Goal: Information Seeking & Learning: Learn about a topic

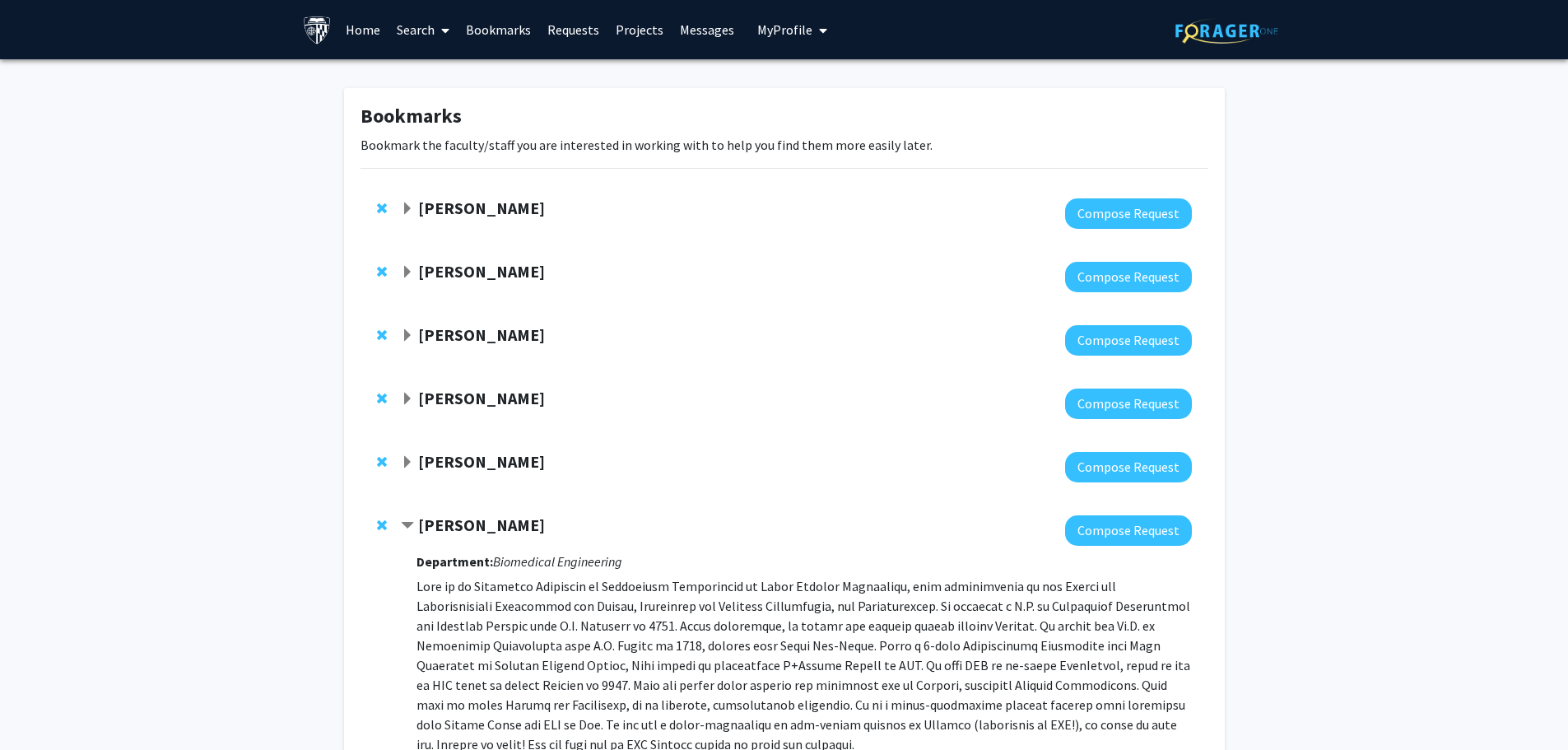
scroll to position [110, 0]
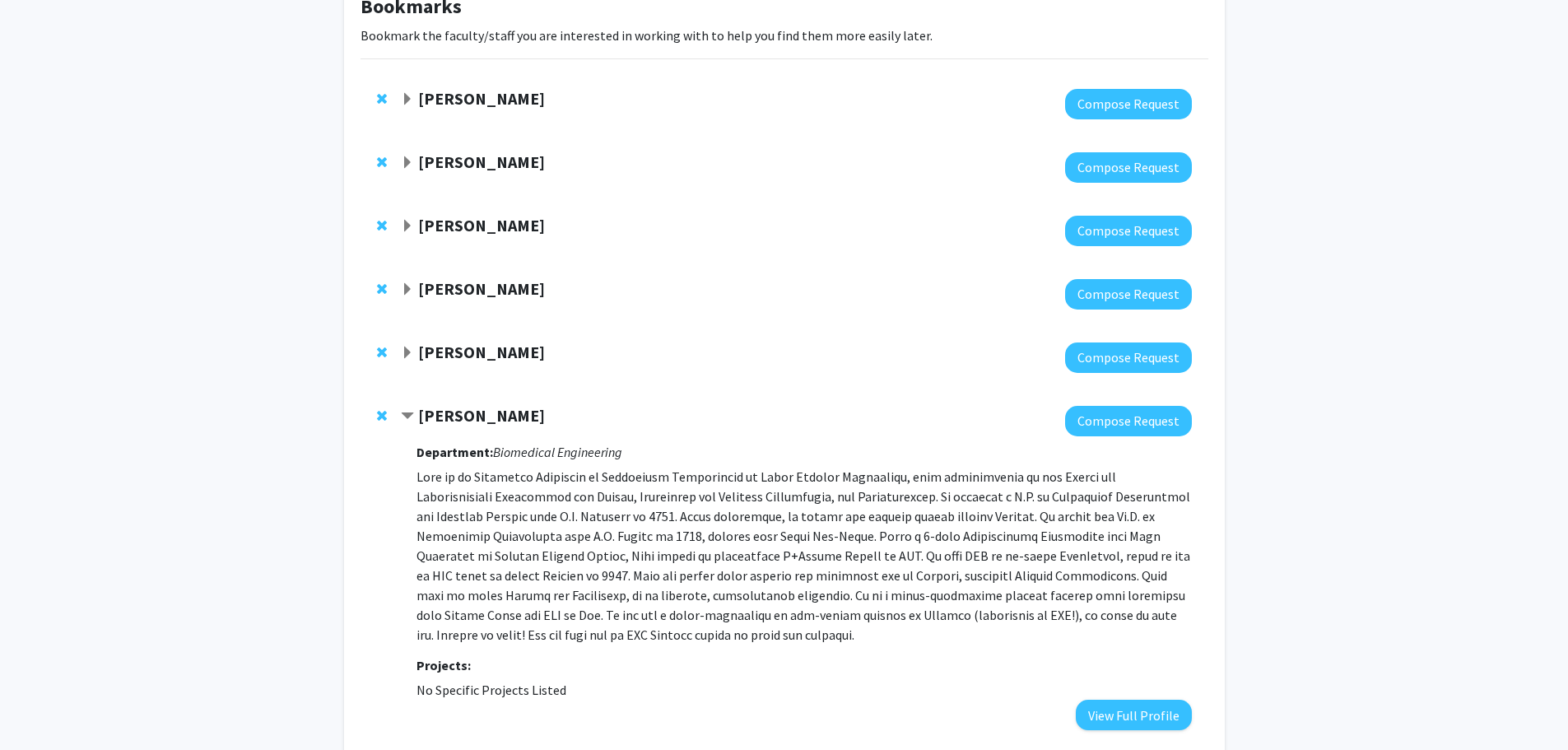
click at [428, 285] on strong "[PERSON_NAME]" at bounding box center [481, 289] width 127 height 21
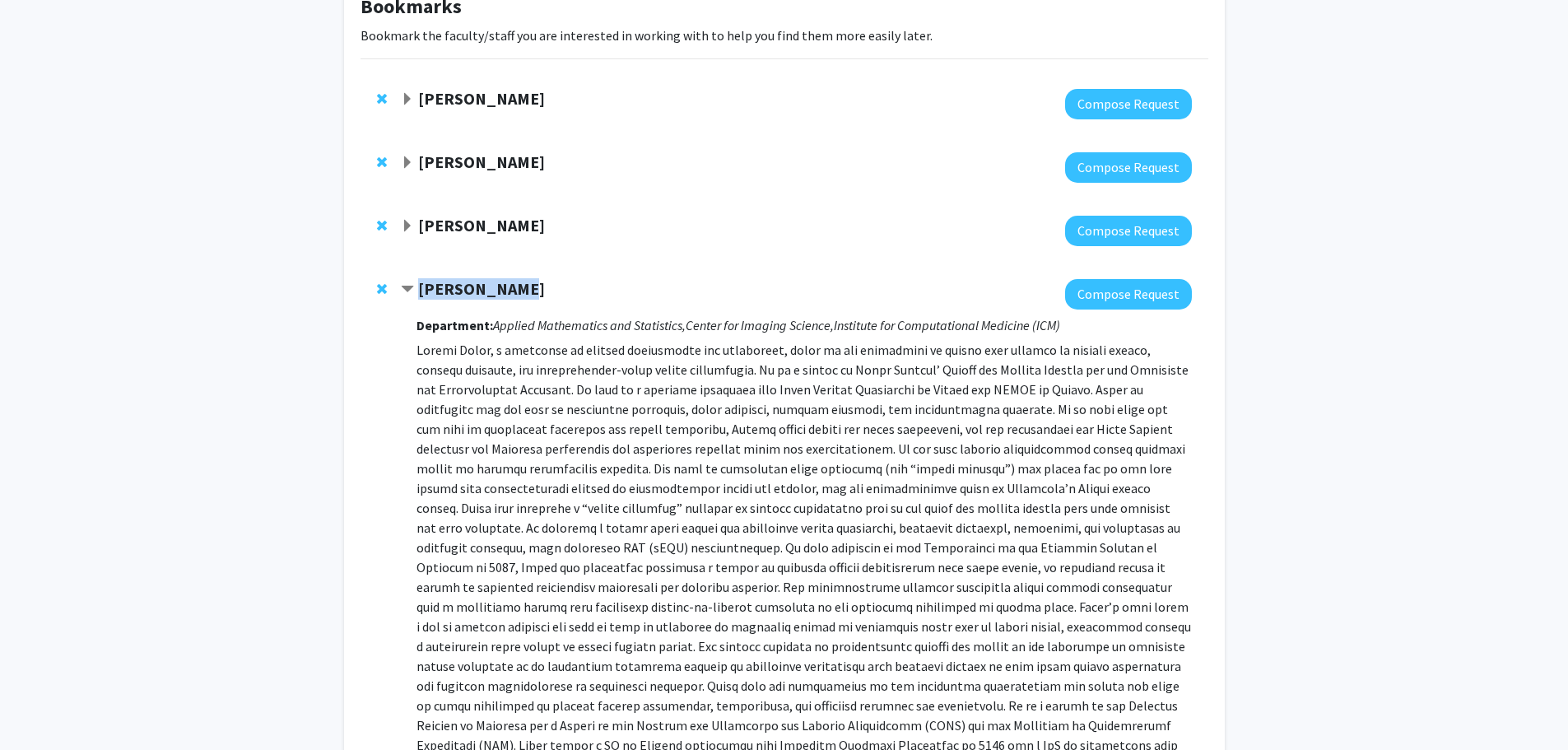
drag, startPoint x: 523, startPoint y: 287, endPoint x: 418, endPoint y: 289, distance: 105.0
click at [418, 289] on div "[PERSON_NAME]" at bounding box center [578, 289] width 356 height 21
copy strong "[PERSON_NAME]"
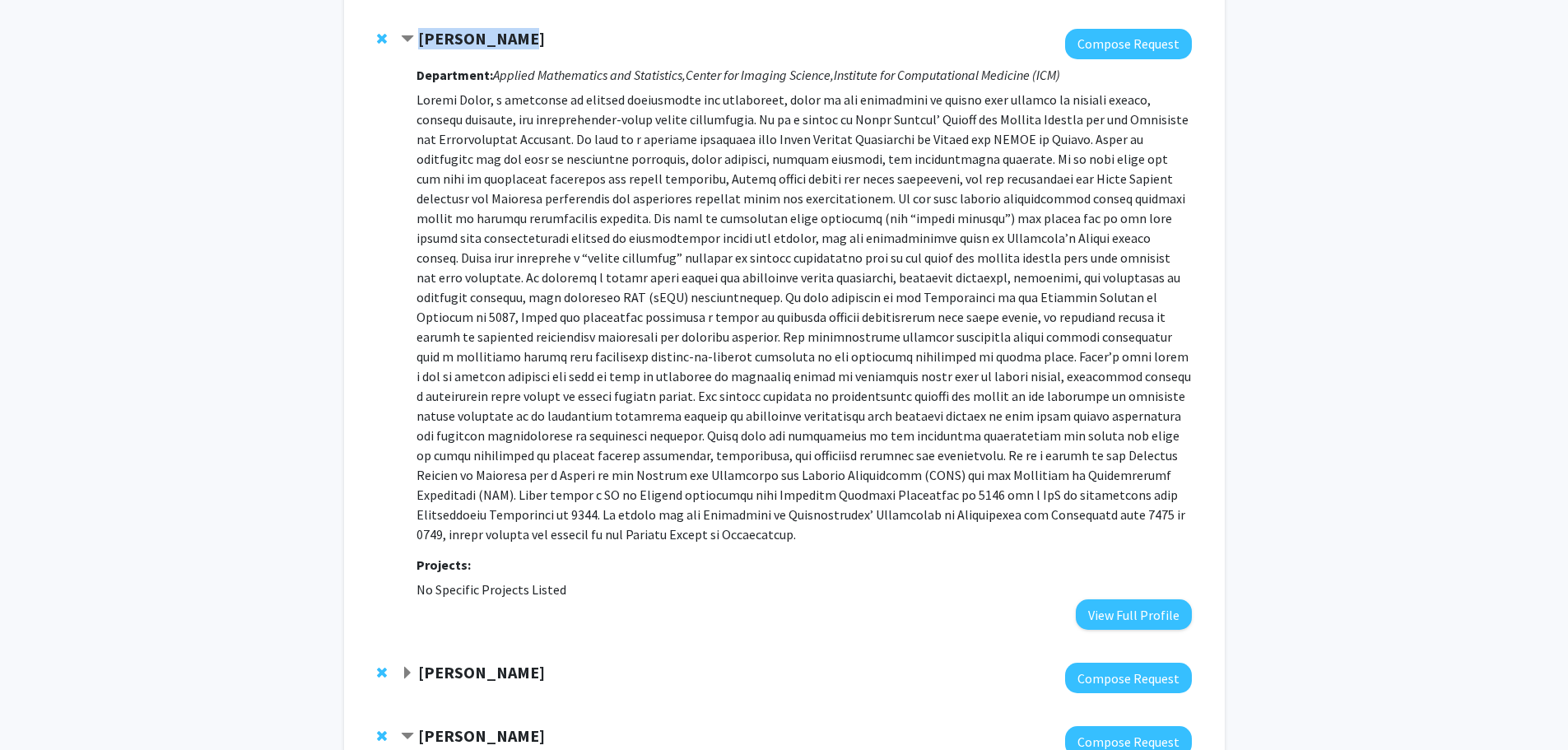
scroll to position [329, 0]
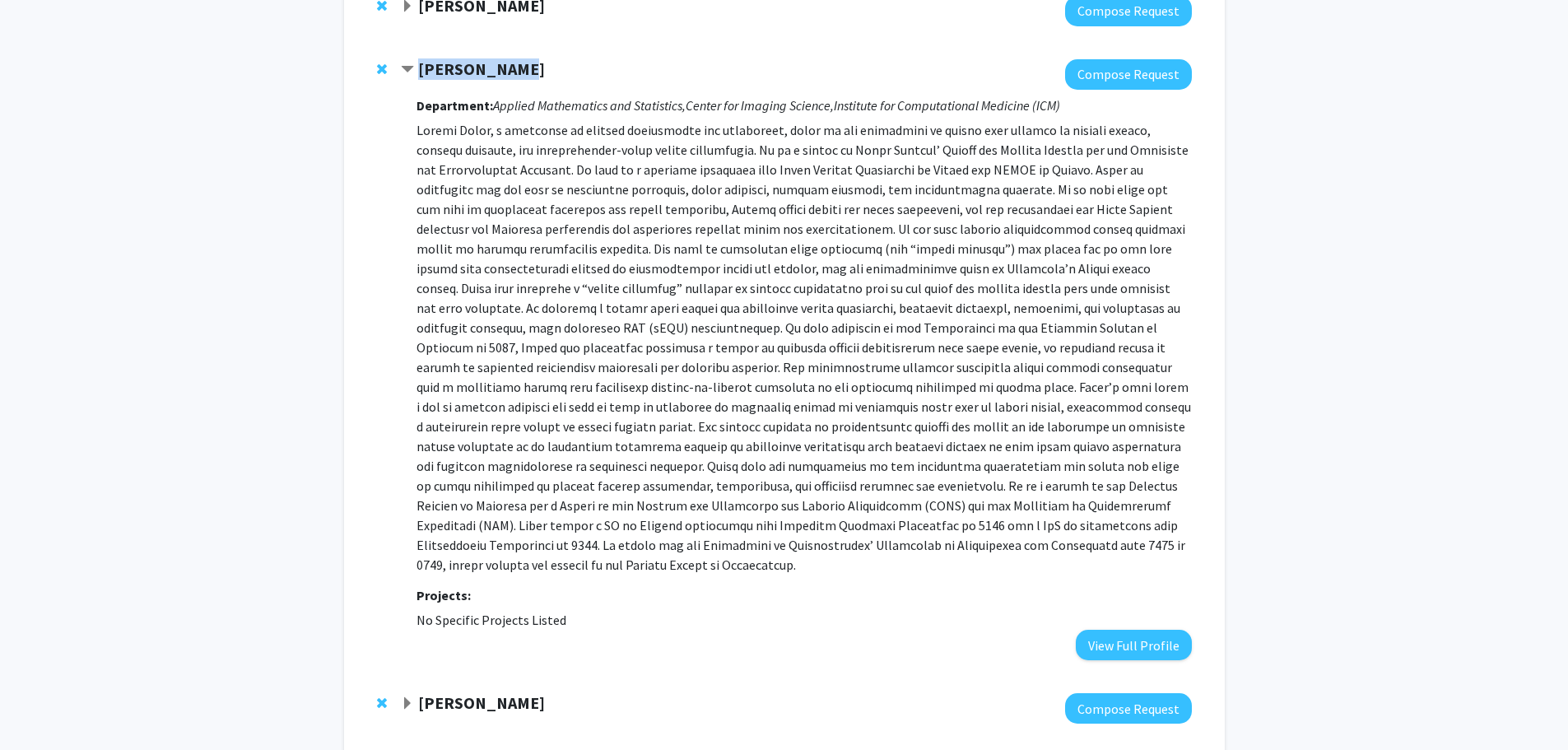
copy strong "[PERSON_NAME]"
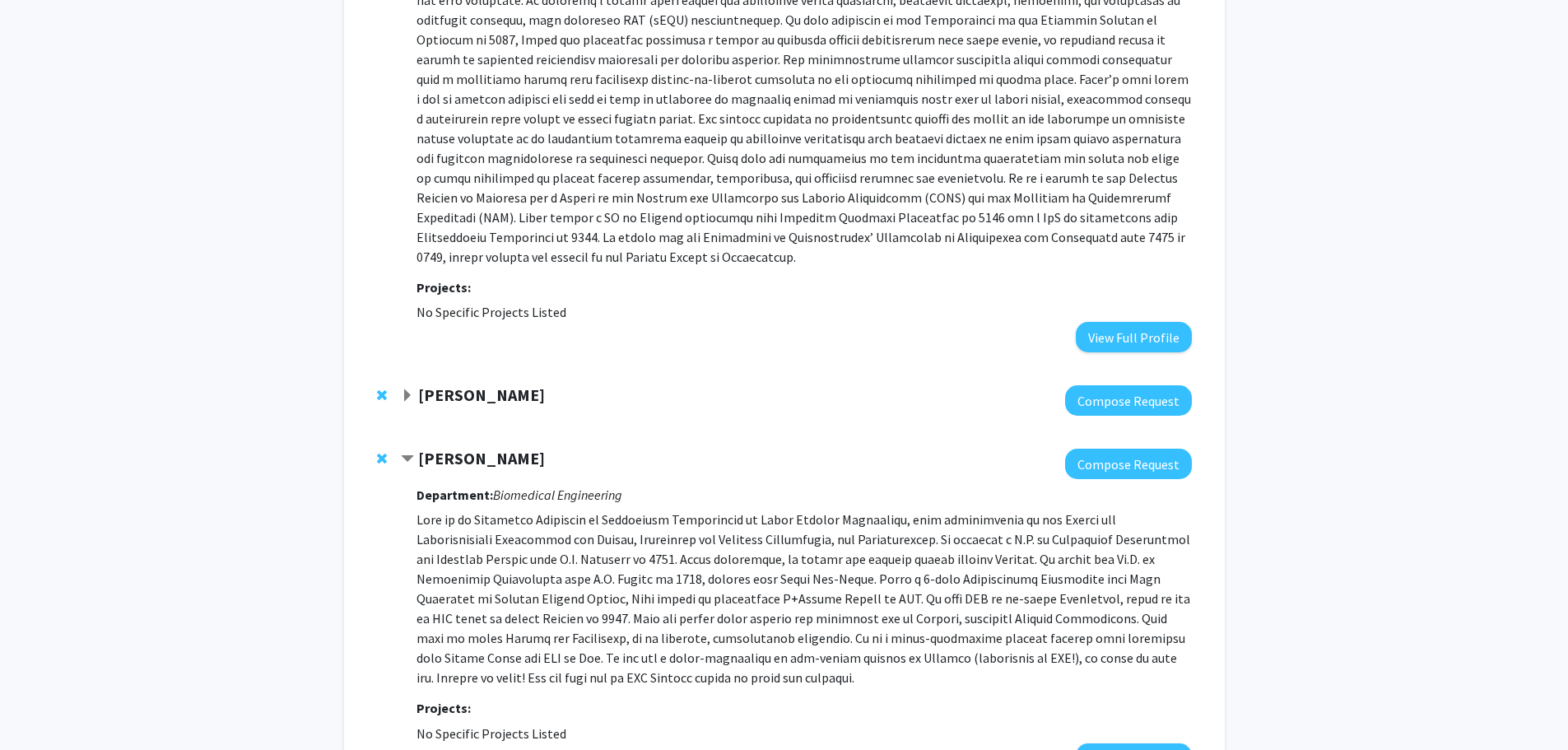
scroll to position [768, 0]
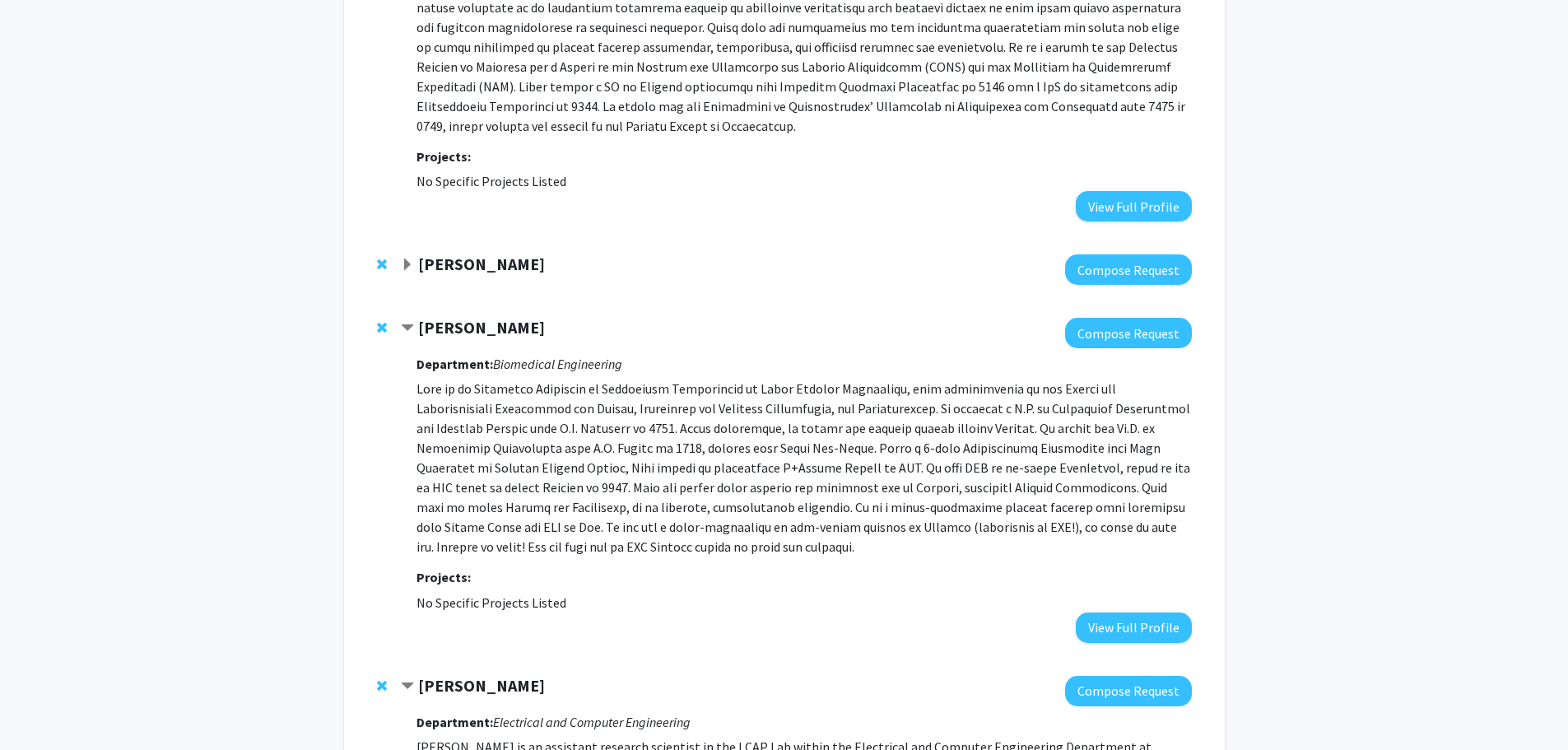
click at [465, 253] on strong "[PERSON_NAME]" at bounding box center [481, 264] width 127 height 21
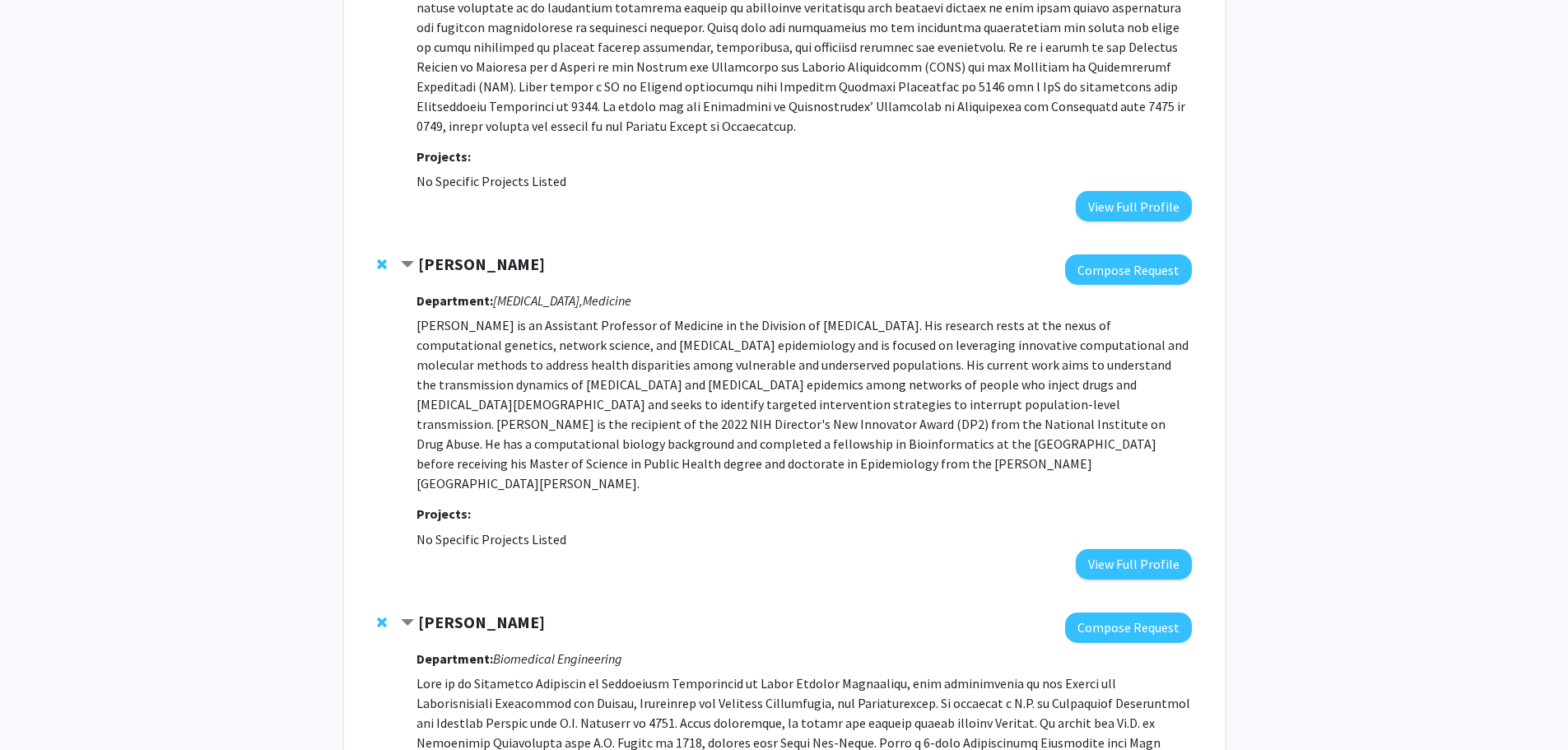
click at [533, 254] on div "[PERSON_NAME]" at bounding box center [578, 265] width 356 height 21
drag, startPoint x: 535, startPoint y: 234, endPoint x: 534, endPoint y: 244, distance: 10.0
click at [534, 244] on div "[PERSON_NAME] Compose Request Department: [MEDICAL_DATA], Medicine Projects: No…" at bounding box center [784, 417] width 848 height 358
copy div "[PERSON_NAME]"
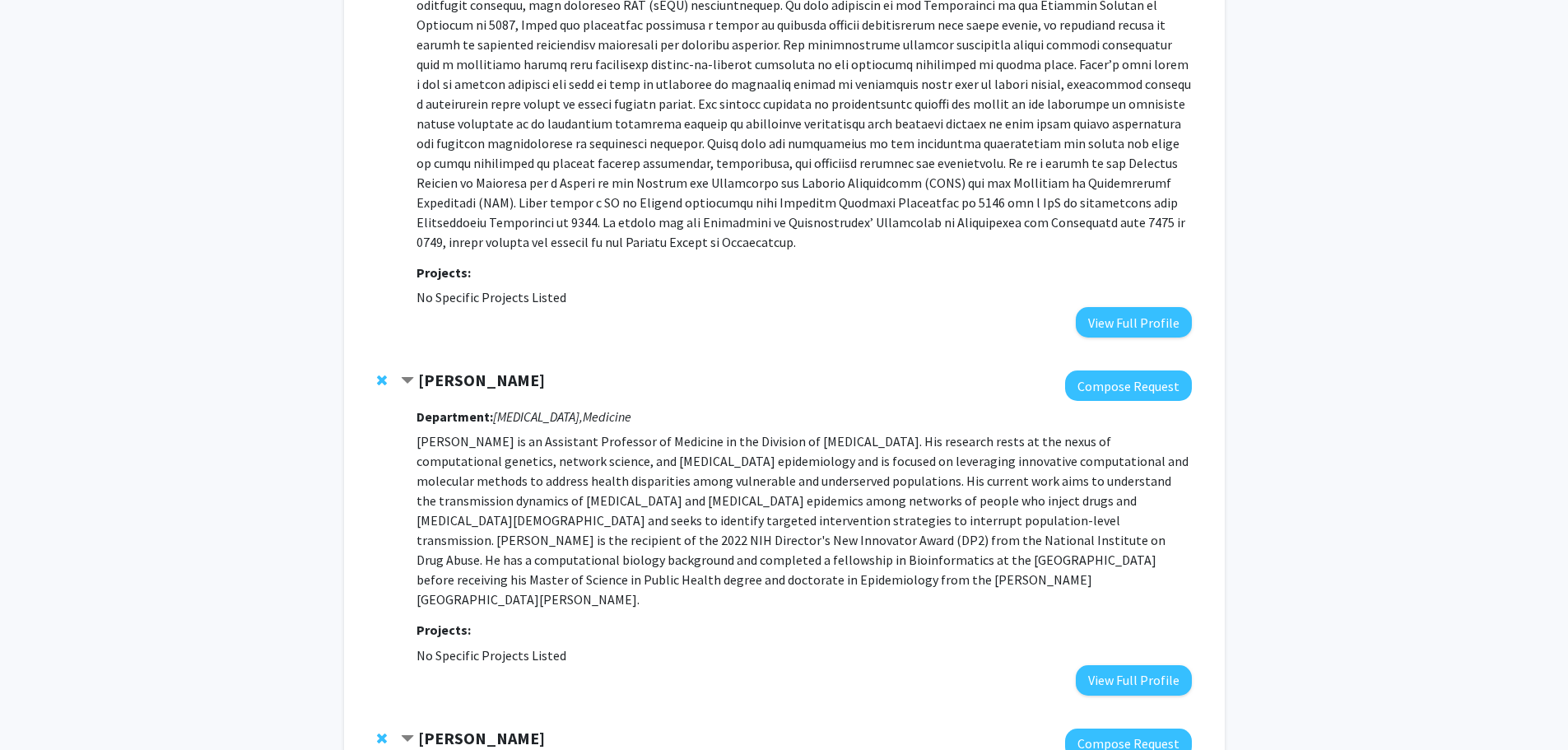
scroll to position [220, 0]
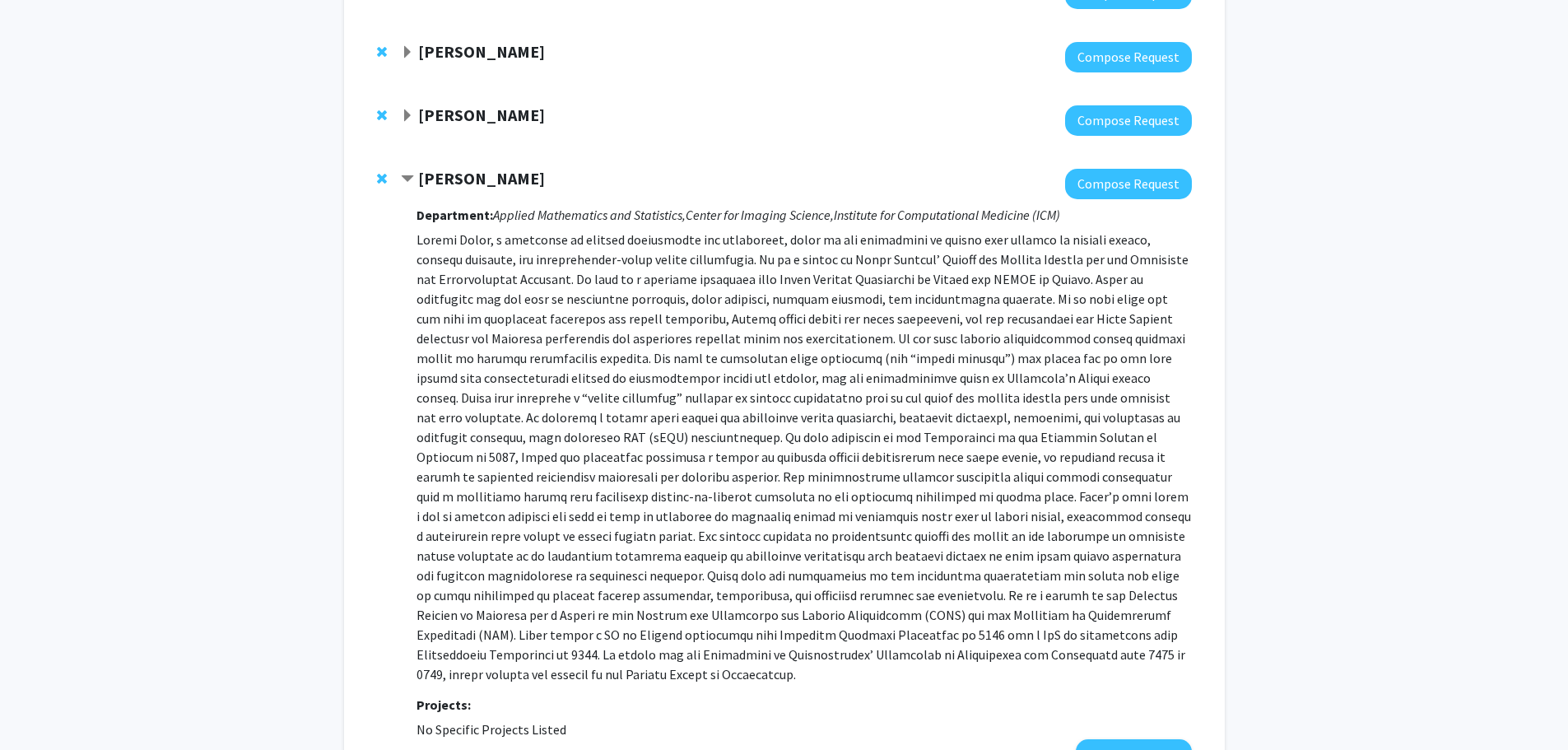
click at [476, 117] on strong "[PERSON_NAME]" at bounding box center [481, 115] width 127 height 21
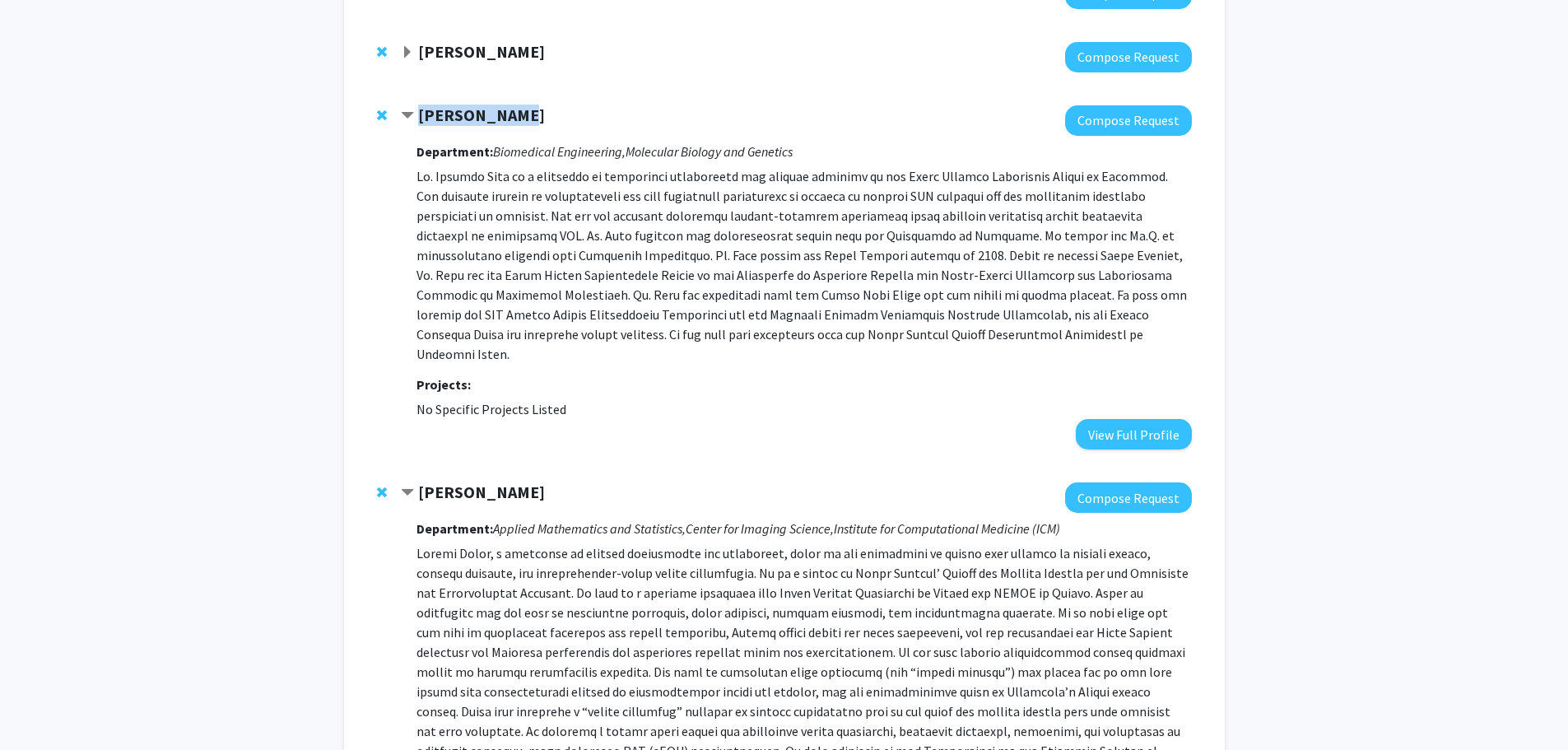
drag, startPoint x: 522, startPoint y: 118, endPoint x: 424, endPoint y: 117, distance: 98.0
click at [424, 117] on div "[PERSON_NAME]" at bounding box center [578, 115] width 356 height 21
copy strong "[PERSON_NAME]"
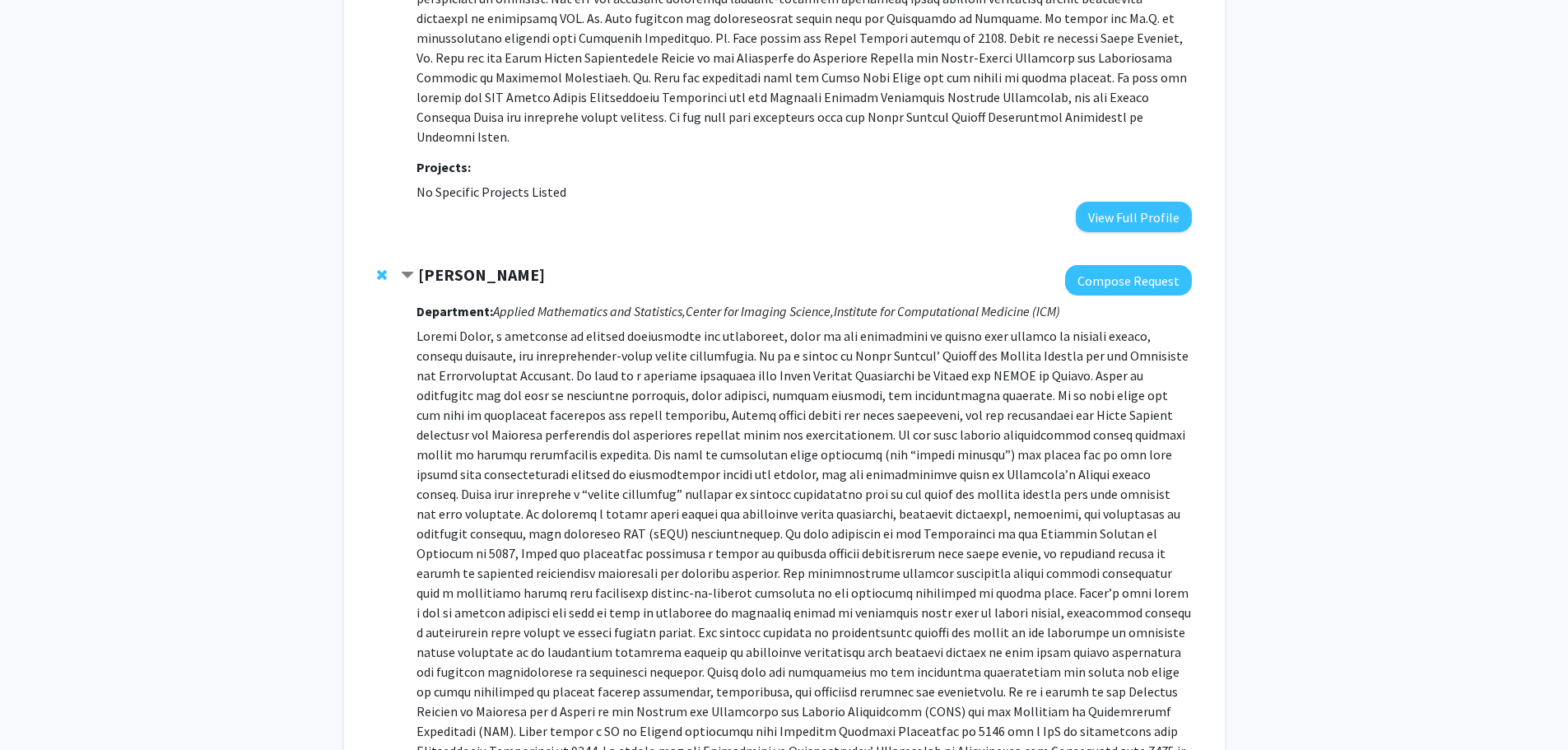
scroll to position [0, 0]
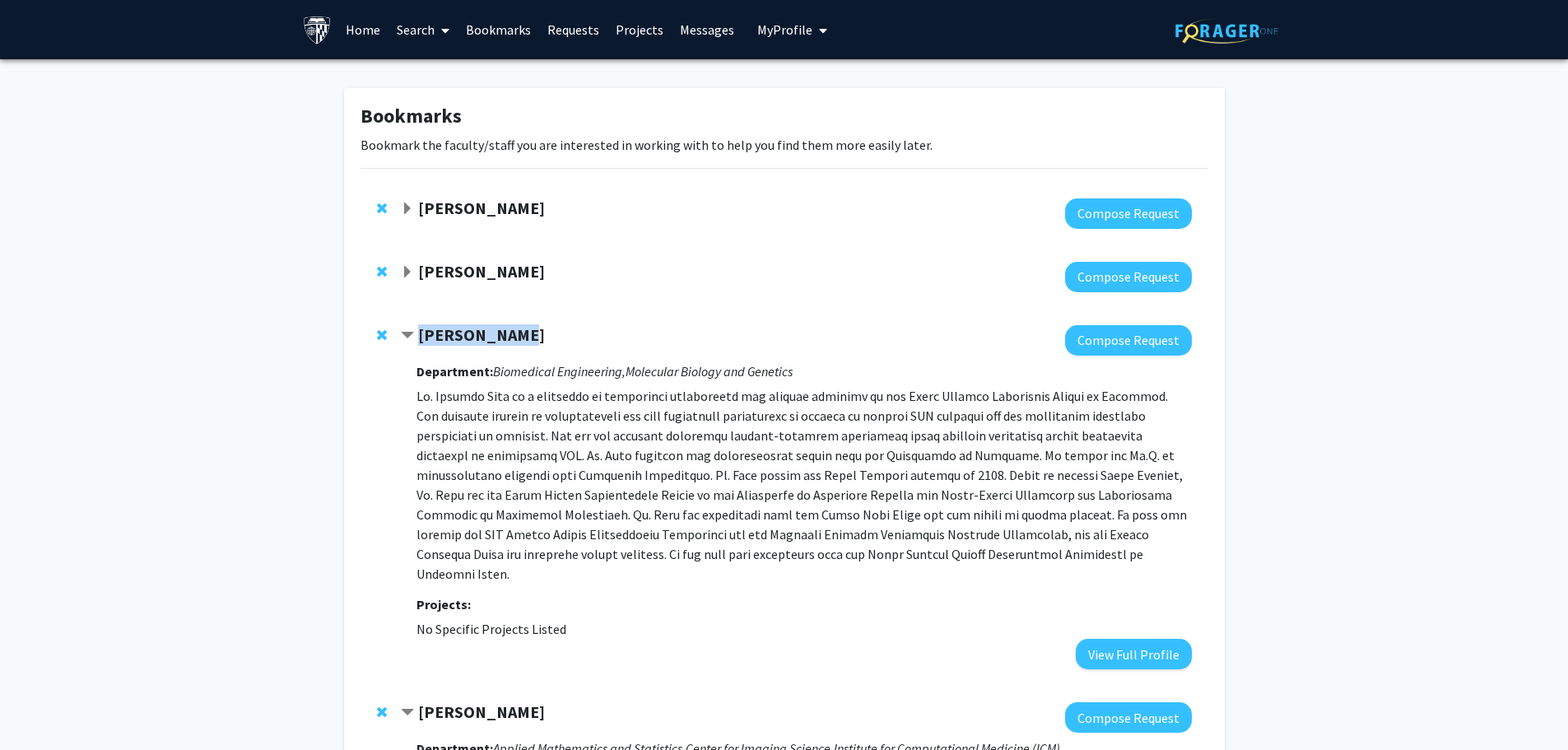
click at [413, 269] on span "Expand Paul Smolensky Bookmark" at bounding box center [407, 272] width 13 height 13
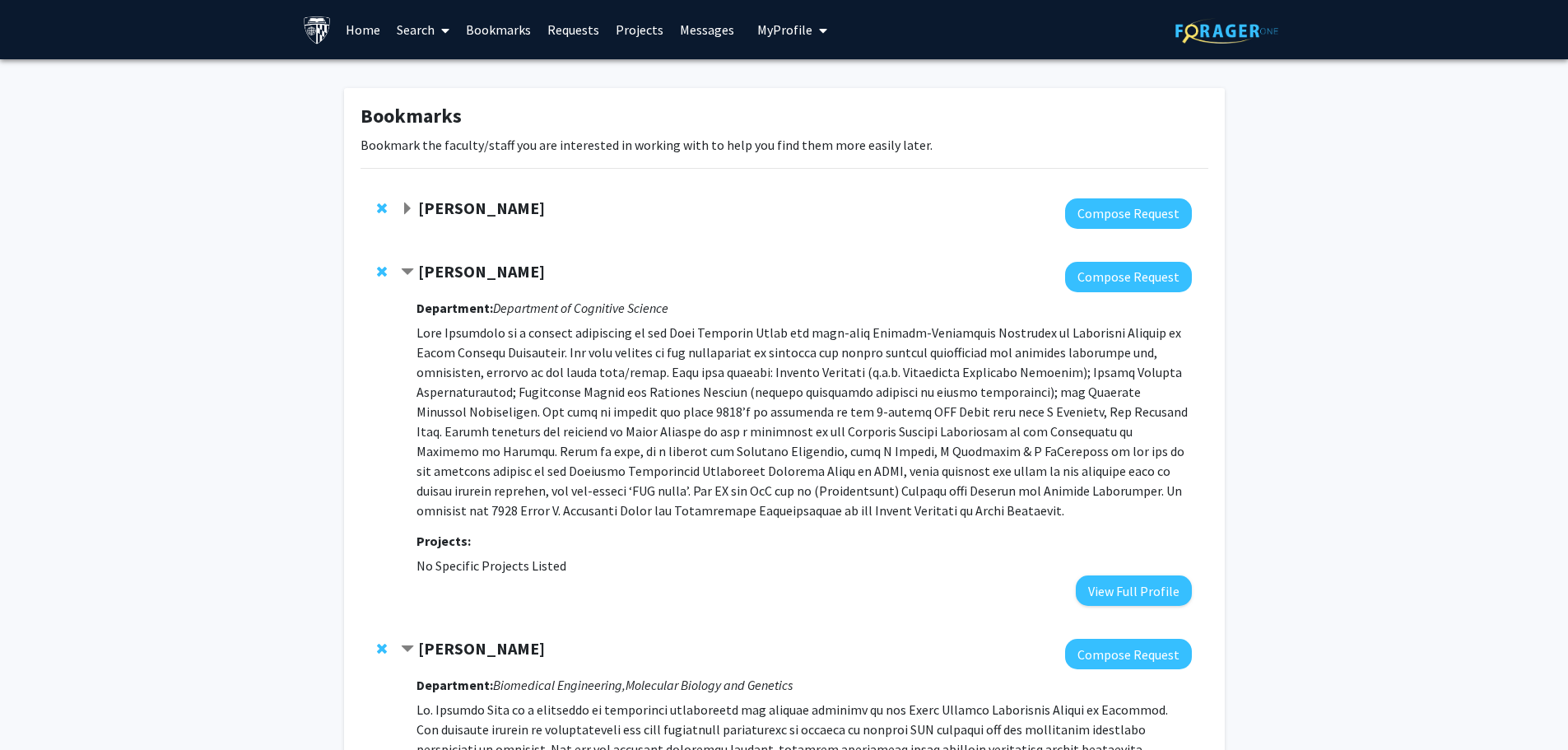
click at [413, 269] on span "Contract Paul Smolensky Bookmark" at bounding box center [407, 272] width 13 height 13
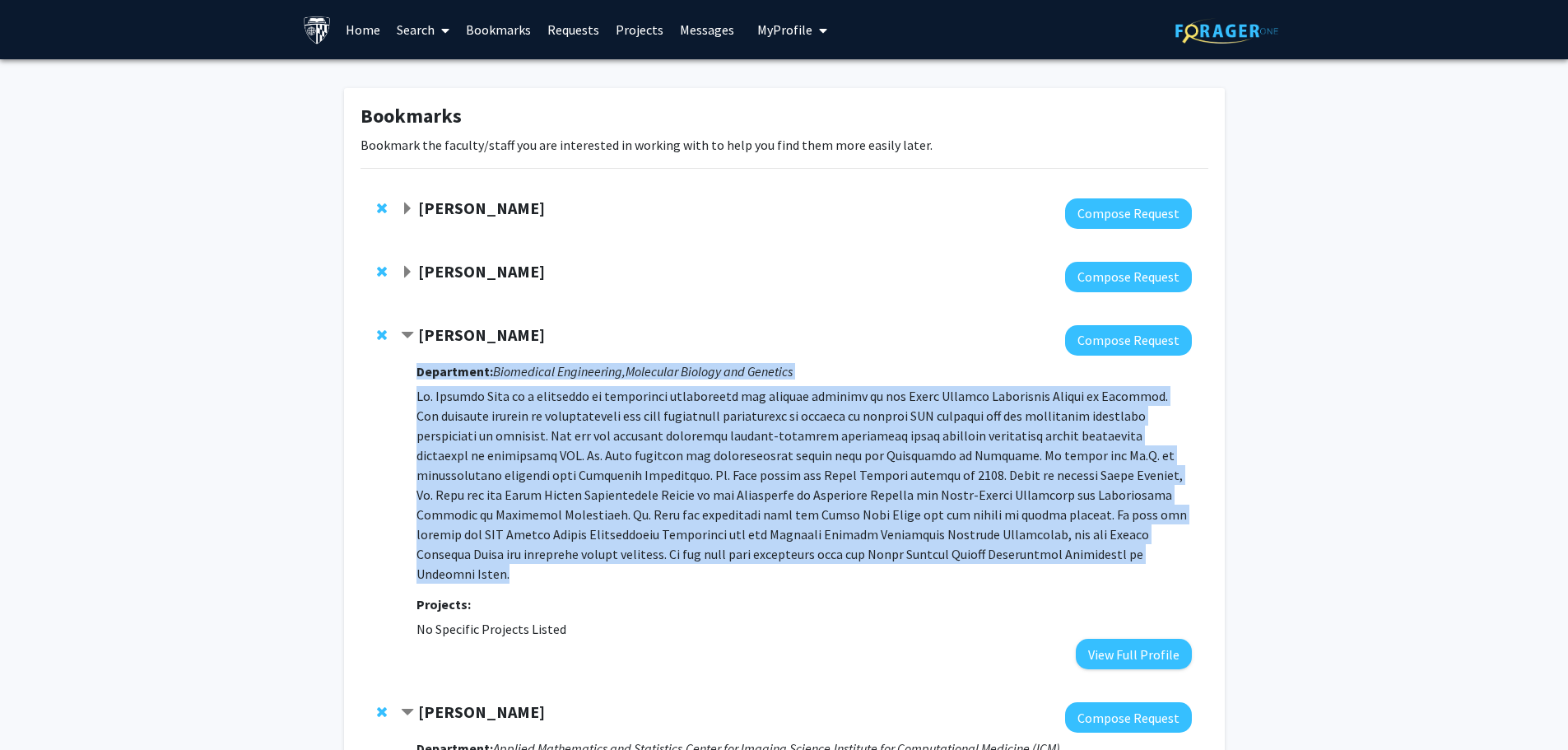
drag, startPoint x: 413, startPoint y: 399, endPoint x: 1032, endPoint y: 554, distance: 638.1
click at [1032, 554] on div "[PERSON_NAME] Compose Request Department: Biomedical Engineering, Molecular Bio…" at bounding box center [796, 497] width 790 height 344
click at [1032, 554] on p at bounding box center [804, 484] width 775 height 198
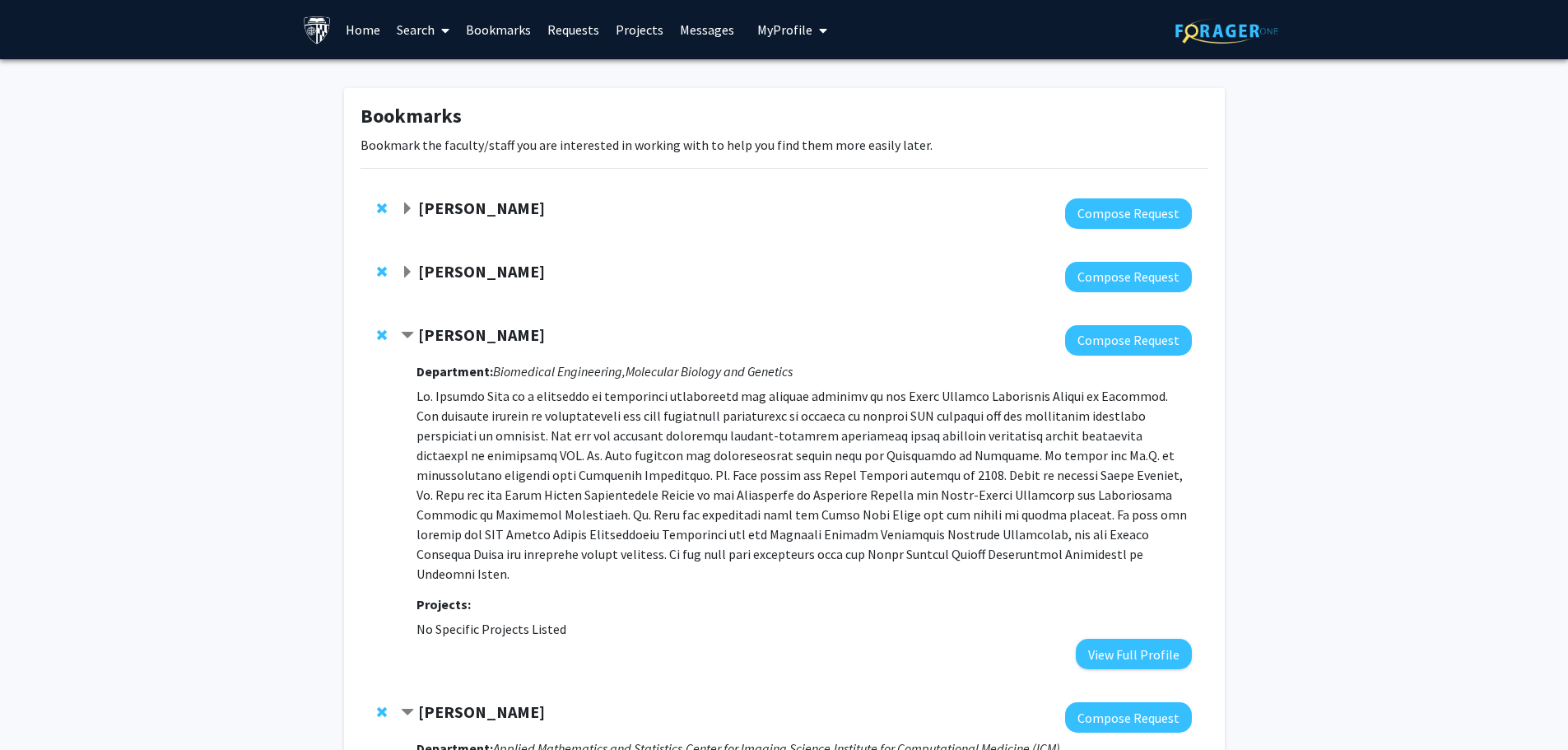
click at [469, 279] on strong "[PERSON_NAME]" at bounding box center [481, 271] width 127 height 21
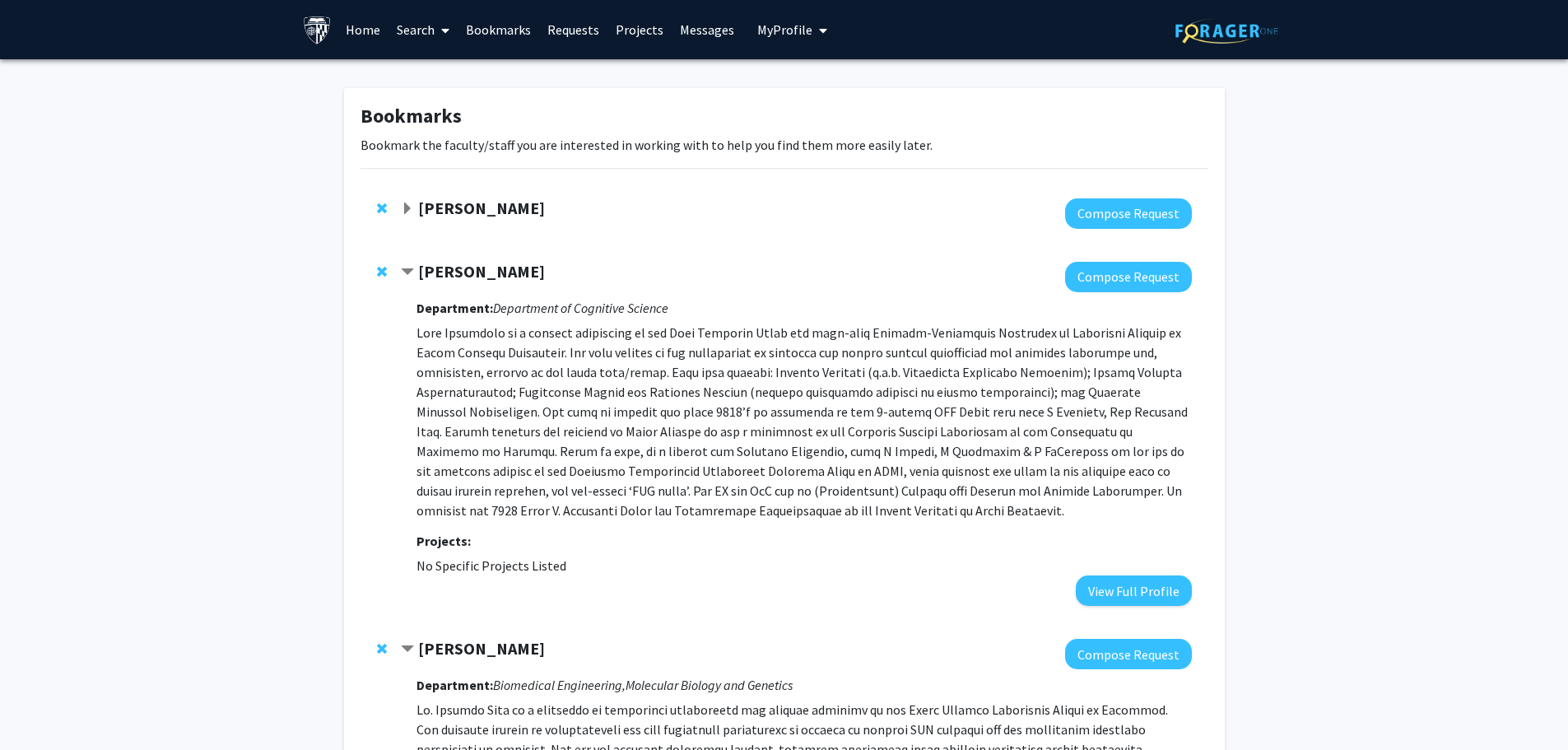
drag, startPoint x: 532, startPoint y: 269, endPoint x: 422, endPoint y: 275, distance: 110.2
click at [422, 275] on div "[PERSON_NAME]" at bounding box center [578, 272] width 356 height 21
copy strong "[PERSON_NAME]"
click at [557, 375] on p at bounding box center [804, 421] width 775 height 198
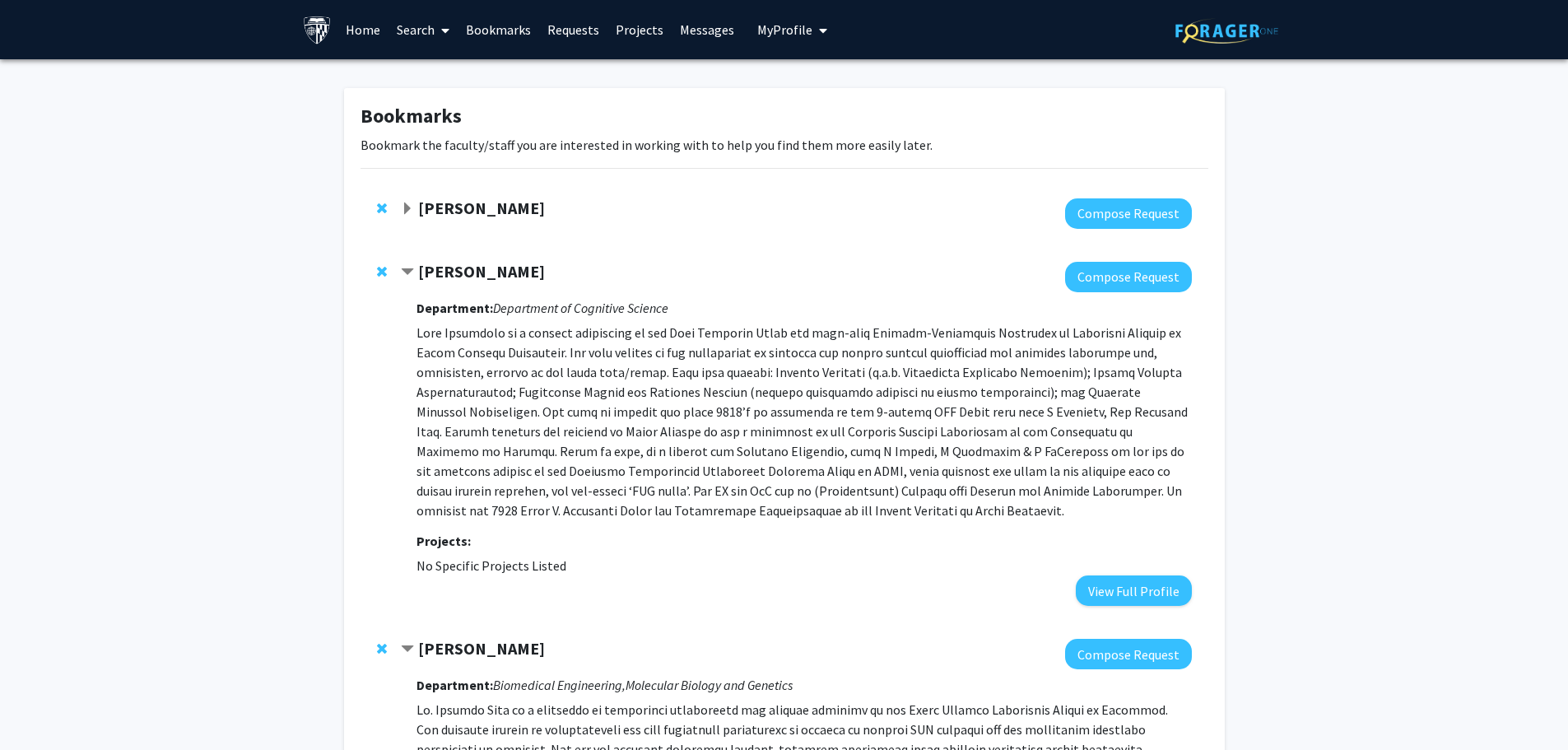
click at [465, 195] on div "[PERSON_NAME] Compose Request" at bounding box center [784, 214] width 848 height 64
click at [467, 200] on strong "[PERSON_NAME]" at bounding box center [481, 208] width 127 height 21
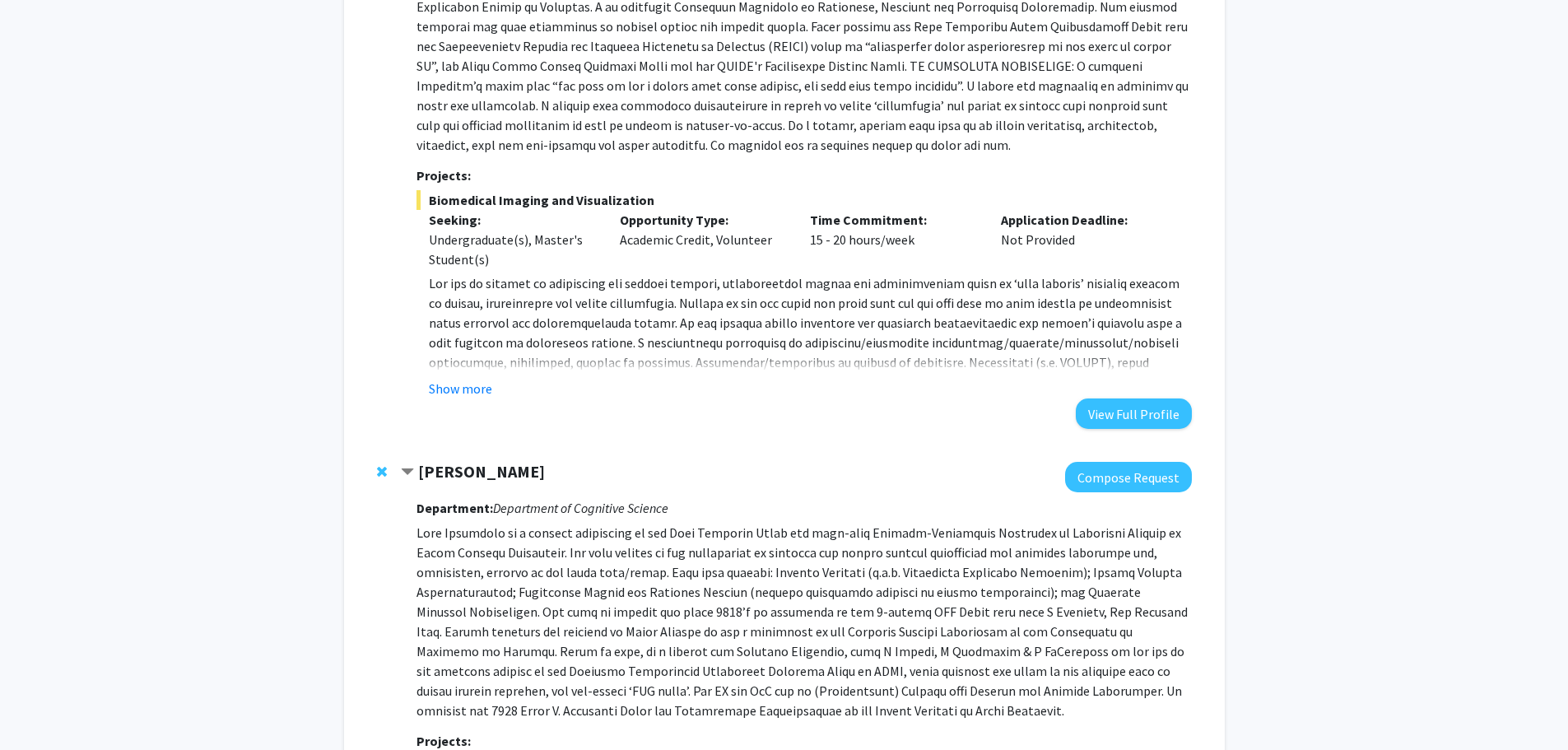
scroll to position [329, 0]
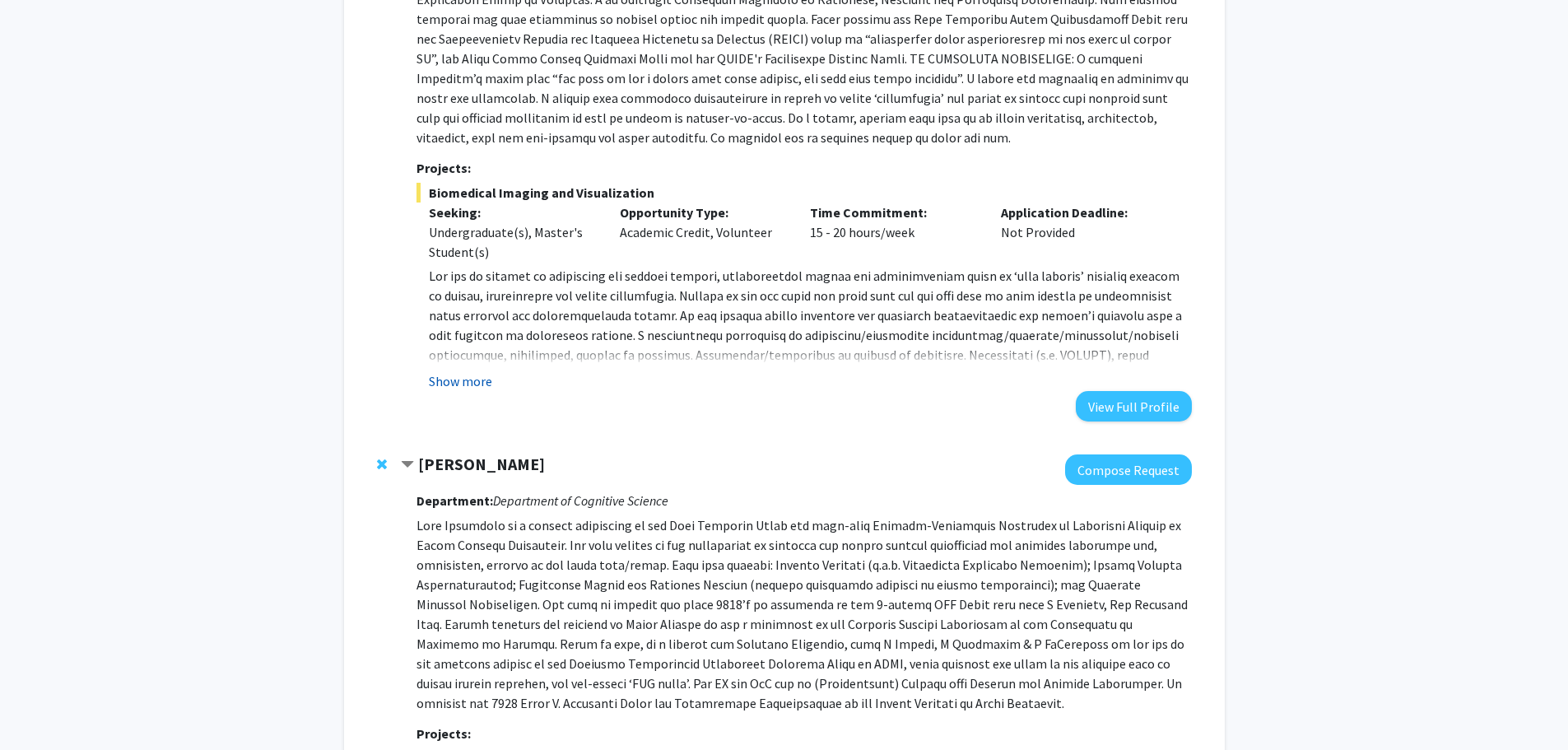
click at [482, 377] on button "Show more" at bounding box center [461, 381] width 64 height 20
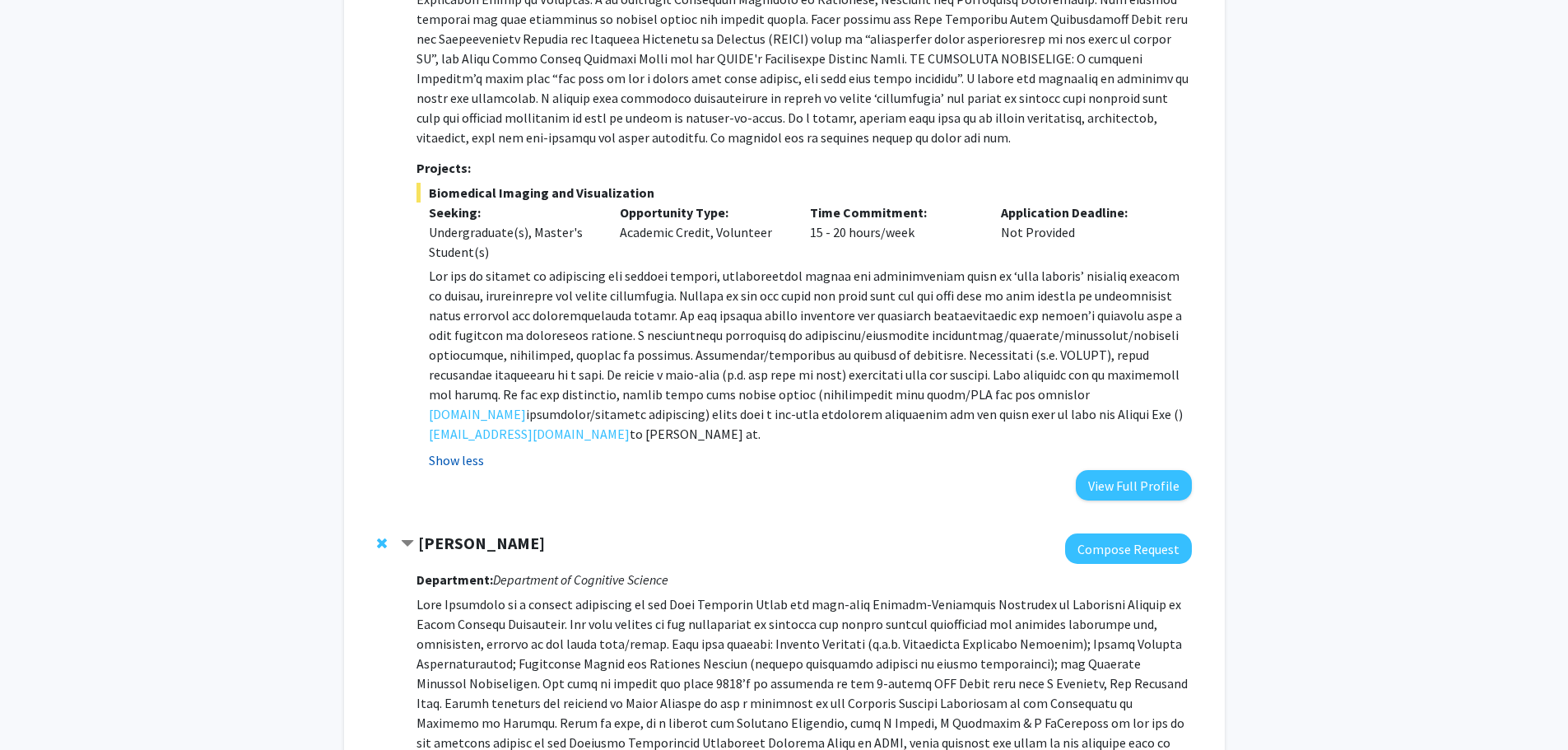
click at [449, 460] on button "Show less" at bounding box center [456, 460] width 55 height 20
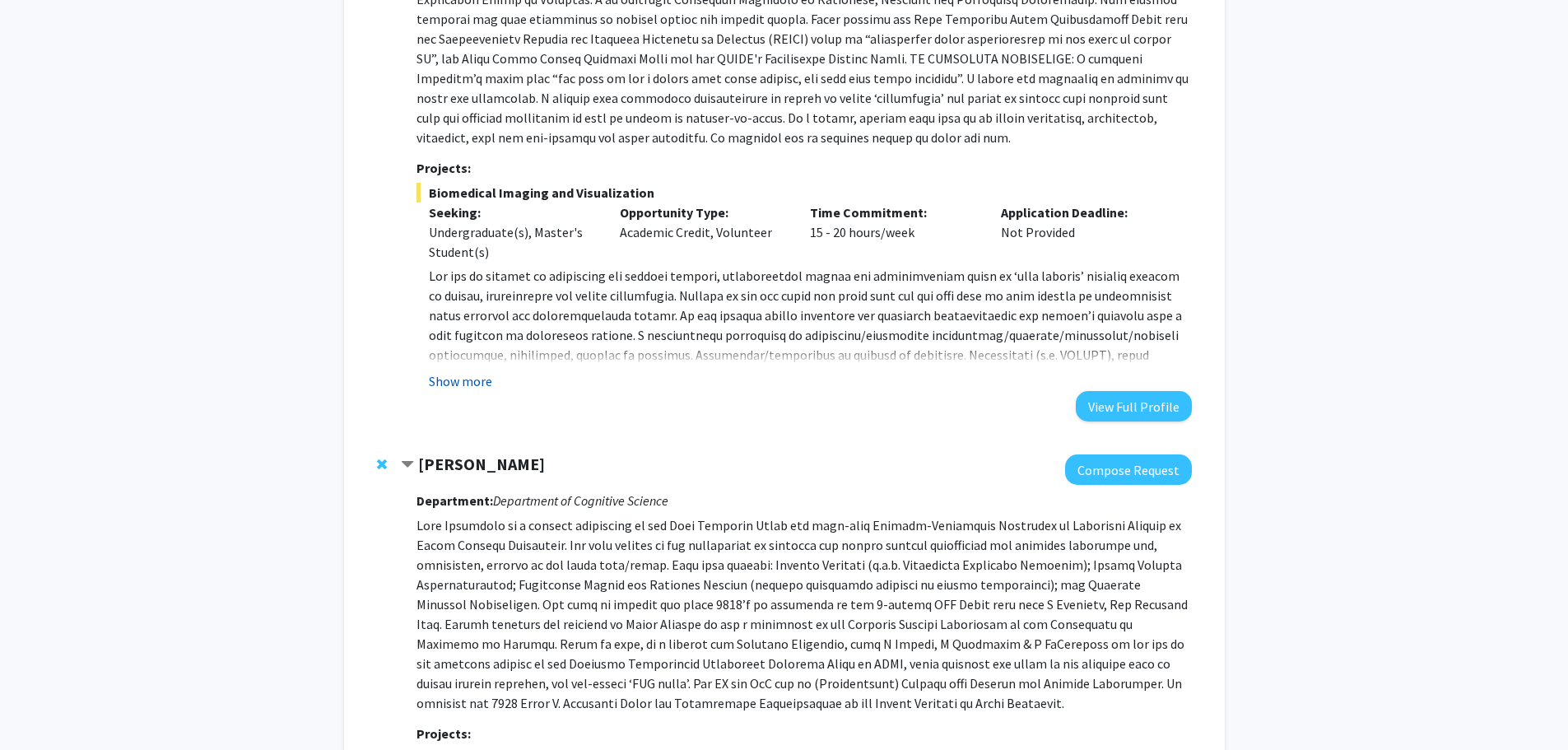
click at [477, 384] on button "Show more" at bounding box center [461, 381] width 64 height 20
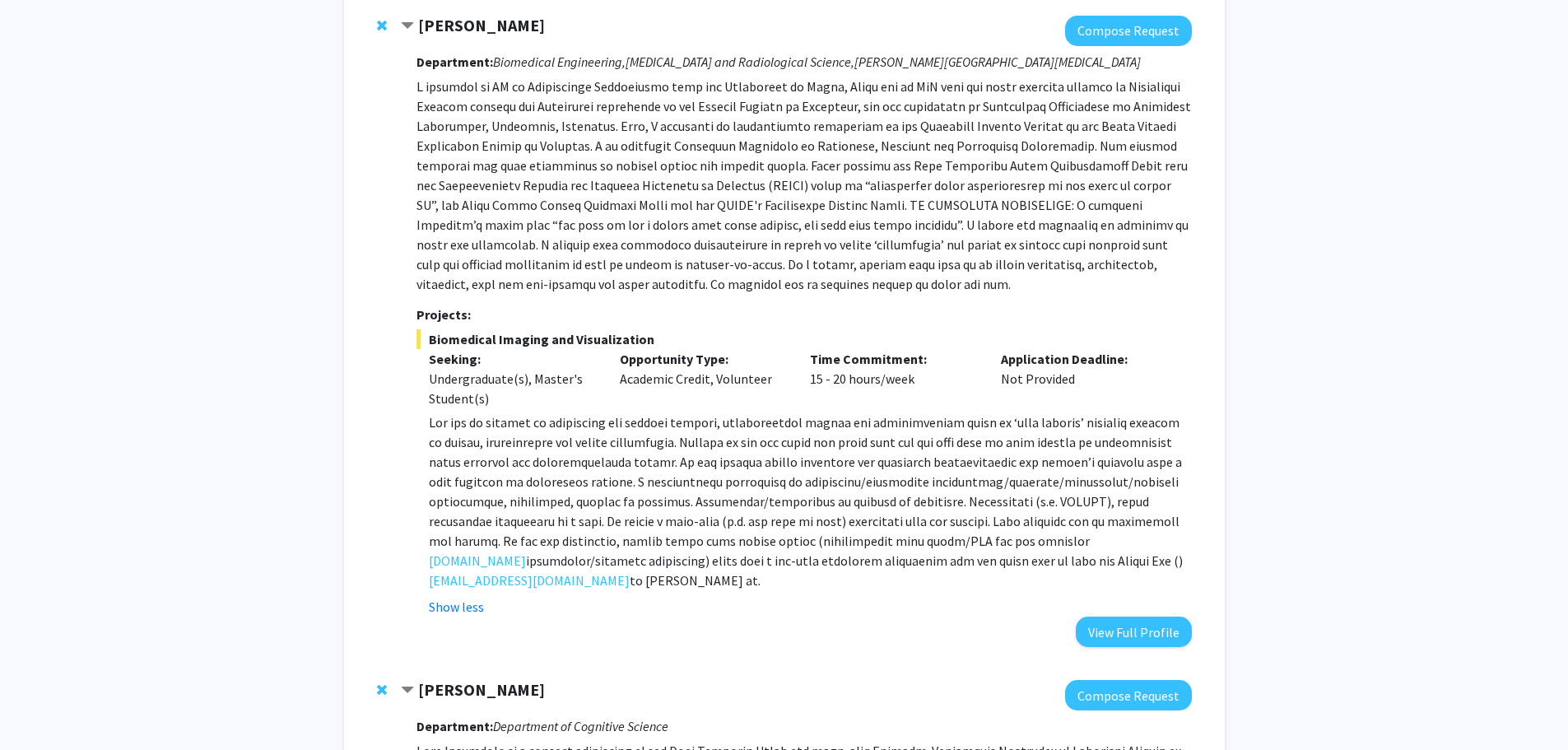
scroll to position [110, 0]
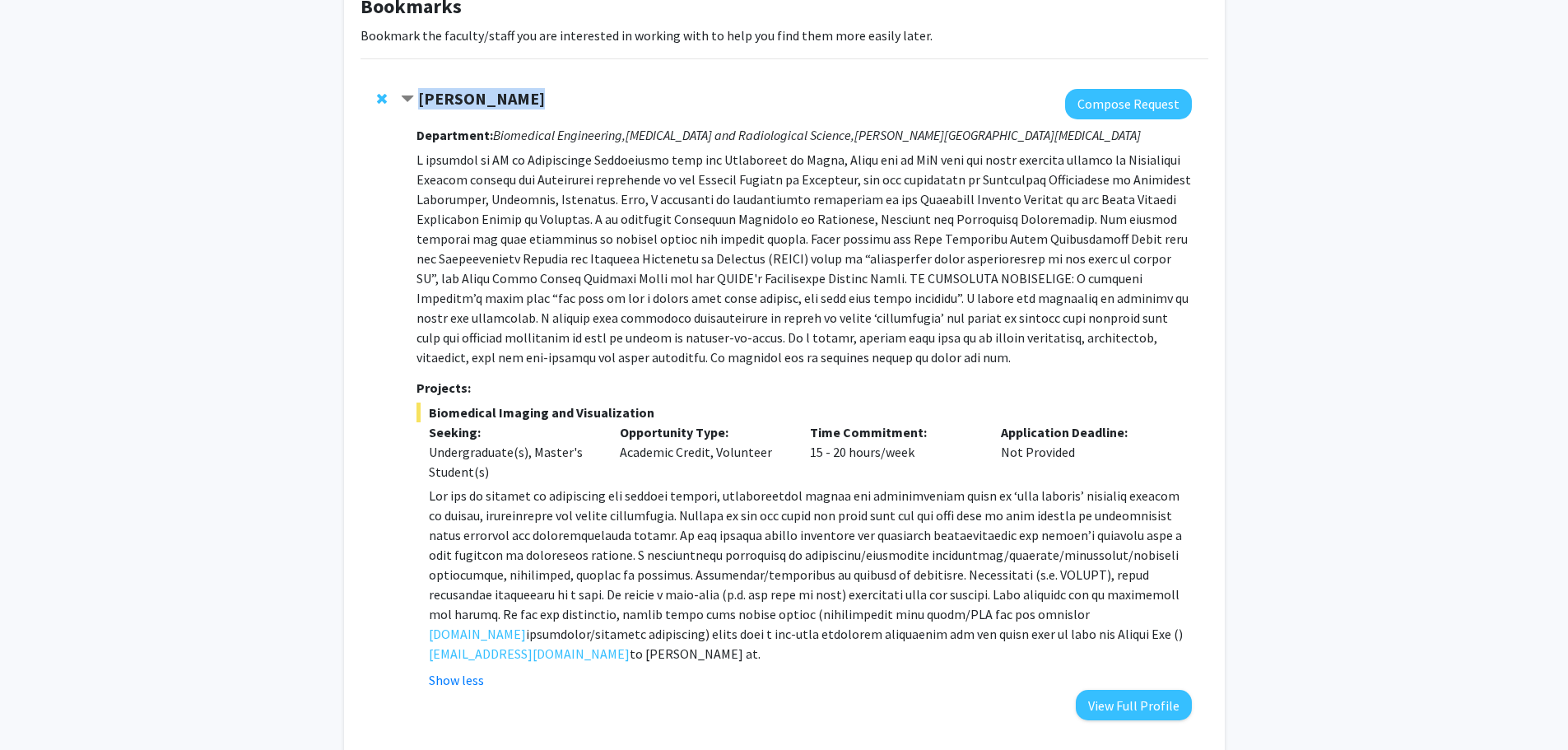
drag, startPoint x: 419, startPoint y: 98, endPoint x: 538, endPoint y: 107, distance: 119.3
click at [538, 107] on div "[PERSON_NAME]" at bounding box center [578, 99] width 356 height 21
copy strong "[PERSON_NAME]"
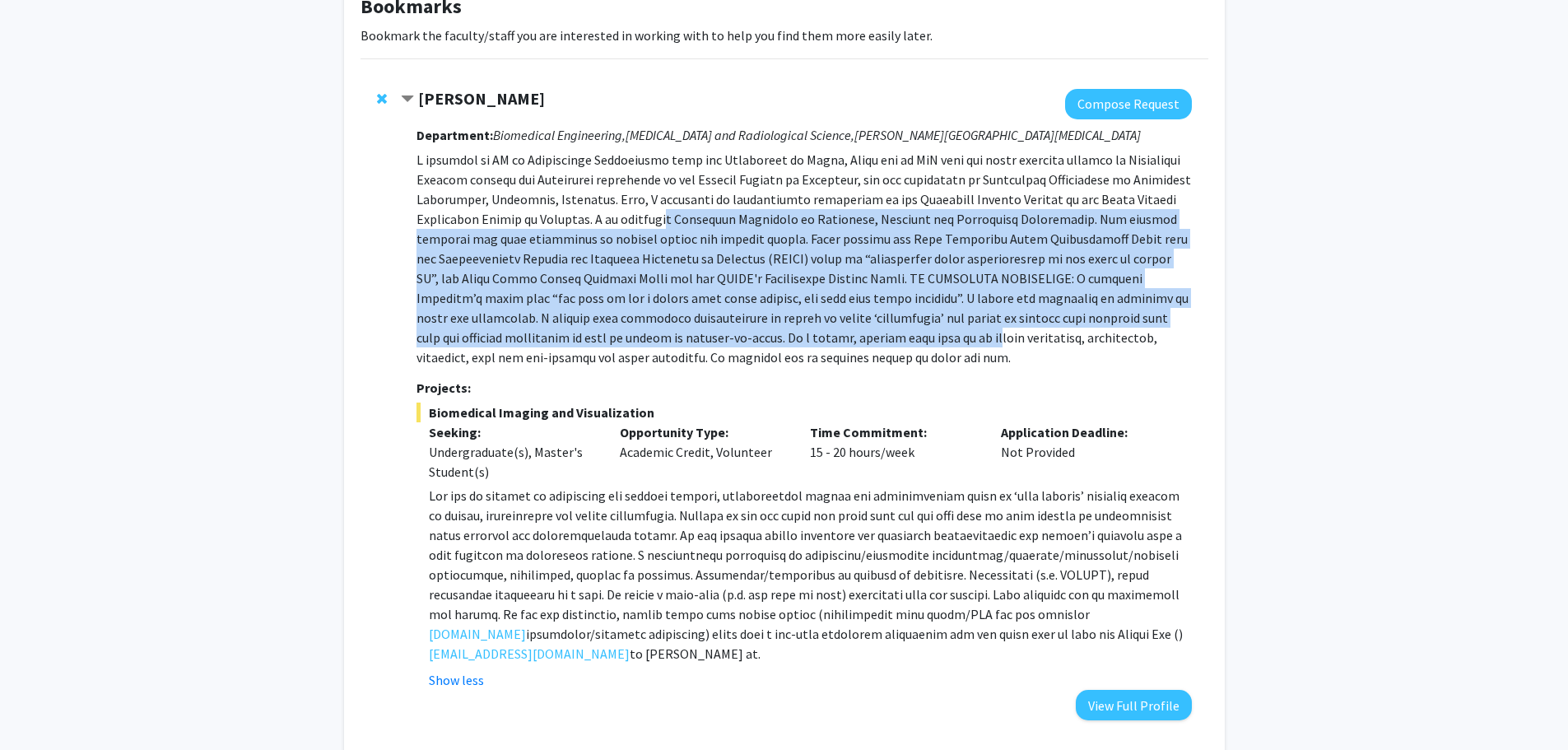
drag, startPoint x: 703, startPoint y: 222, endPoint x: 897, endPoint y: 345, distance: 229.7
click at [897, 345] on p at bounding box center [804, 259] width 775 height 218
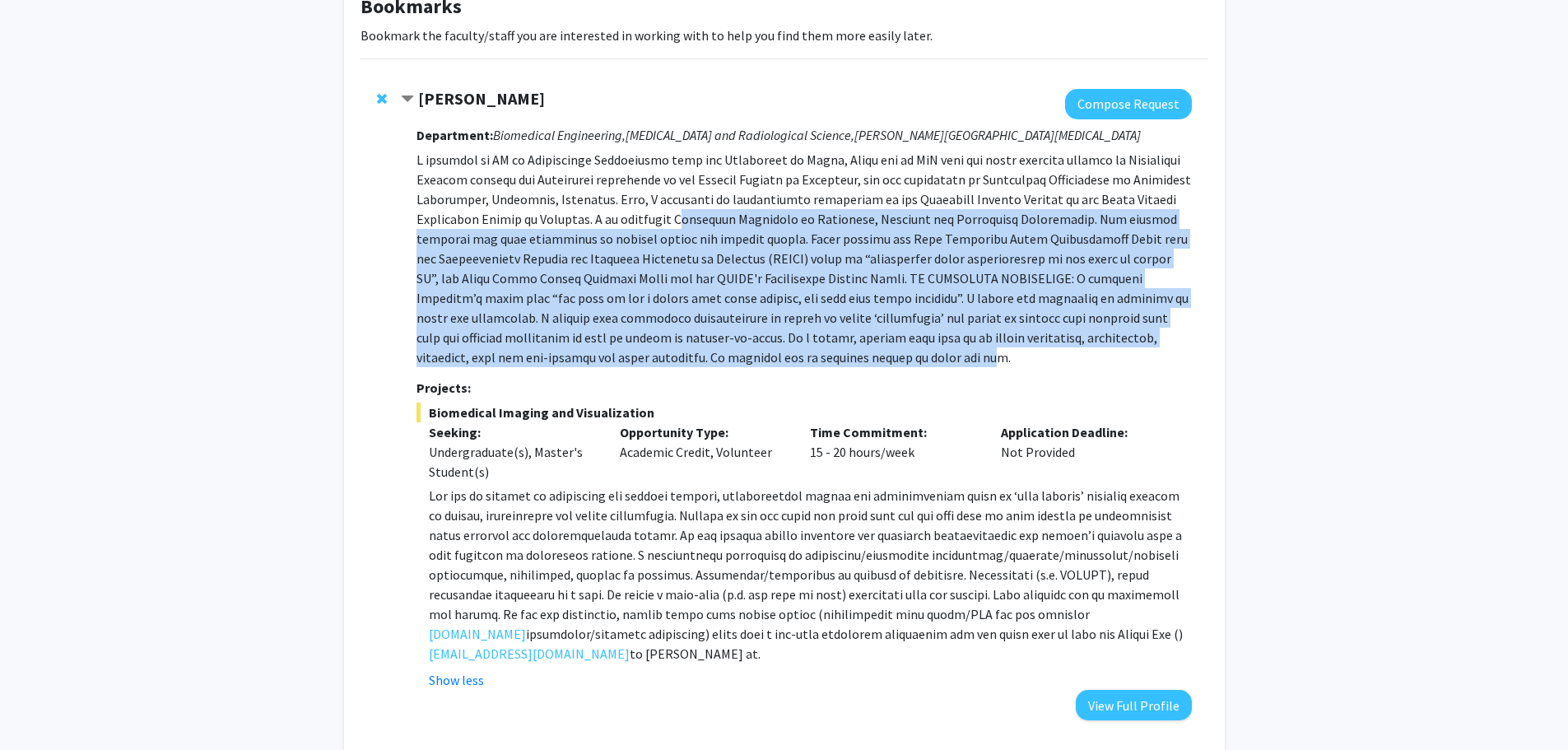
drag, startPoint x: 873, startPoint y: 361, endPoint x: 712, endPoint y: 212, distance: 219.4
click at [714, 214] on p at bounding box center [804, 259] width 775 height 218
click at [712, 212] on p at bounding box center [804, 259] width 775 height 218
drag, startPoint x: 772, startPoint y: 258, endPoint x: 891, endPoint y: 371, distance: 164.1
click at [891, 371] on div "Department: Biomedical Engineering, [MEDICAL_DATA] and Radiological Science, [P…" at bounding box center [804, 420] width 775 height 601
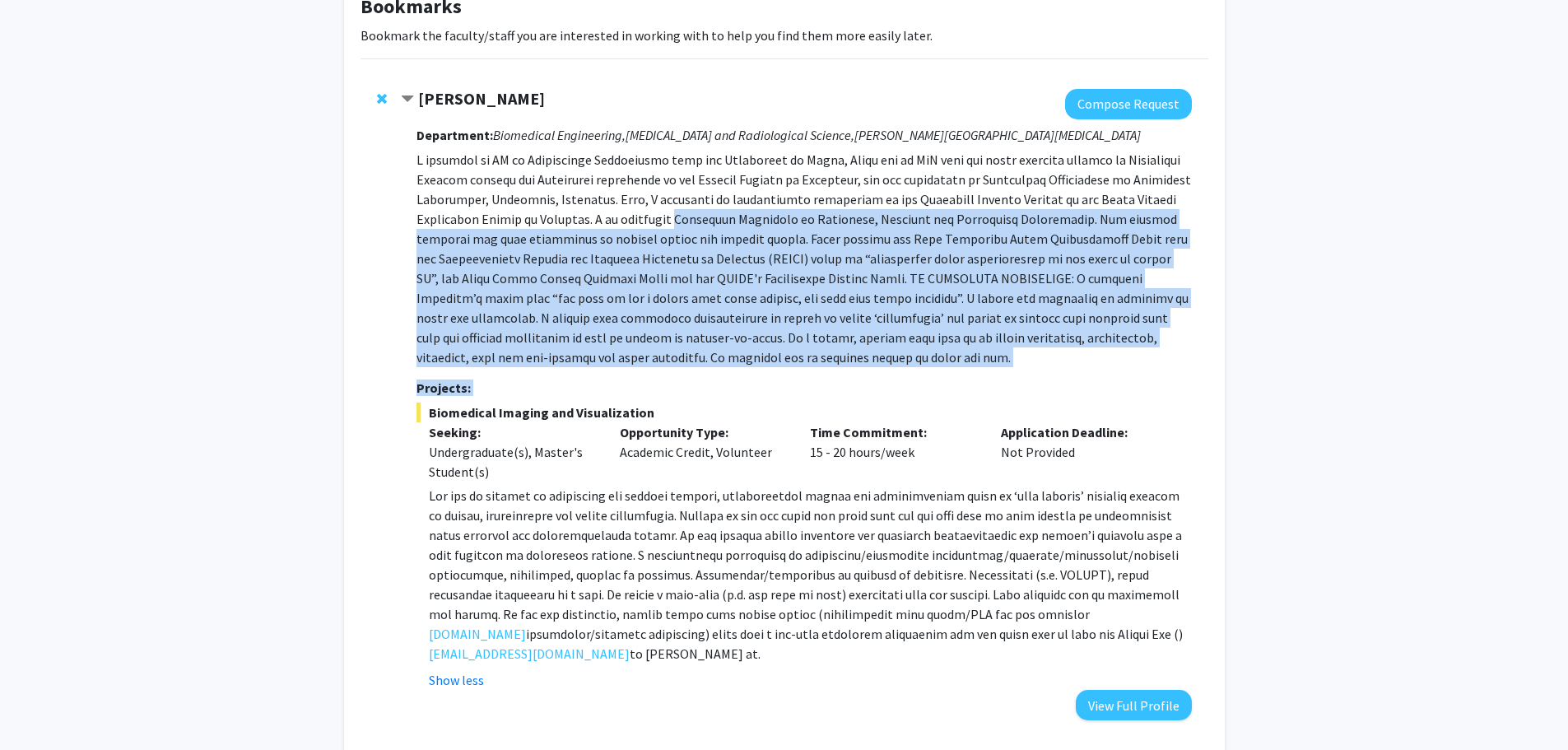
click at [891, 371] on div "Department: Biomedical Engineering, [MEDICAL_DATA] and Radiological Science, [P…" at bounding box center [804, 420] width 775 height 601
drag, startPoint x: 861, startPoint y: 365, endPoint x: 740, endPoint y: 222, distance: 187.3
click at [740, 222] on p at bounding box center [804, 259] width 775 height 218
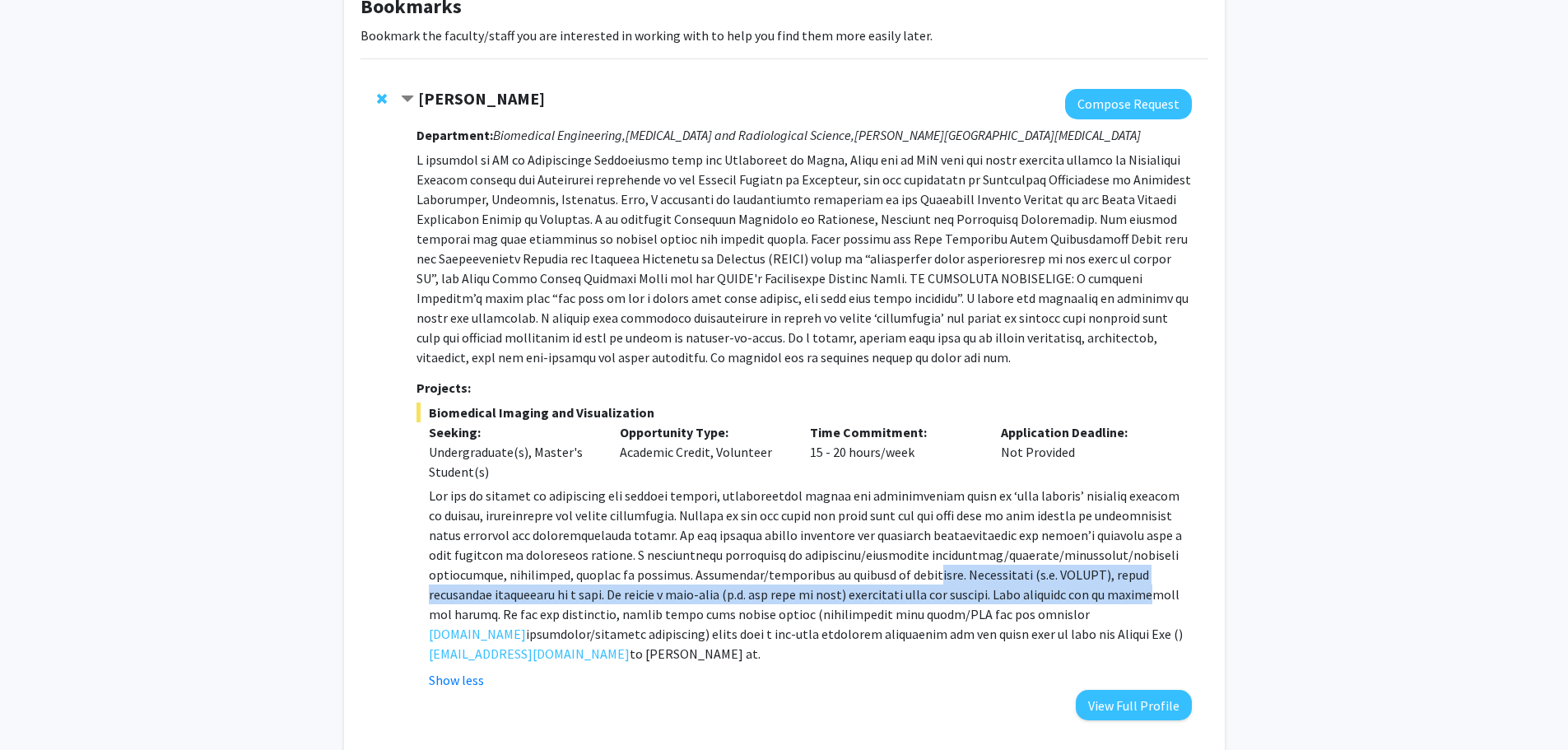
drag, startPoint x: 907, startPoint y: 570, endPoint x: 1119, endPoint y: 592, distance: 213.1
click at [1119, 592] on span at bounding box center [805, 564] width 754 height 155
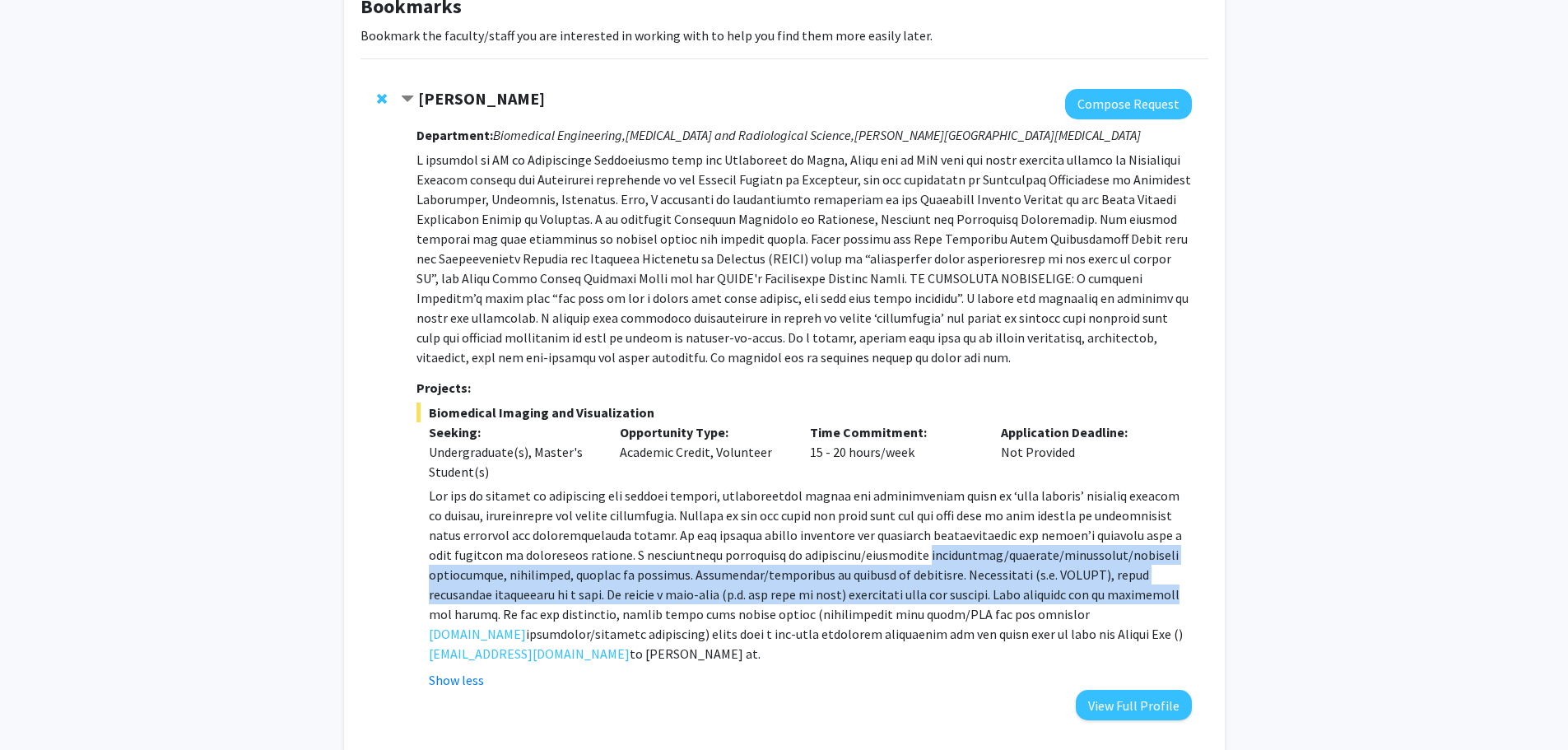
drag, startPoint x: 1119, startPoint y: 592, endPoint x: 936, endPoint y: 549, distance: 188.0
click at [936, 549] on span at bounding box center [805, 564] width 754 height 155
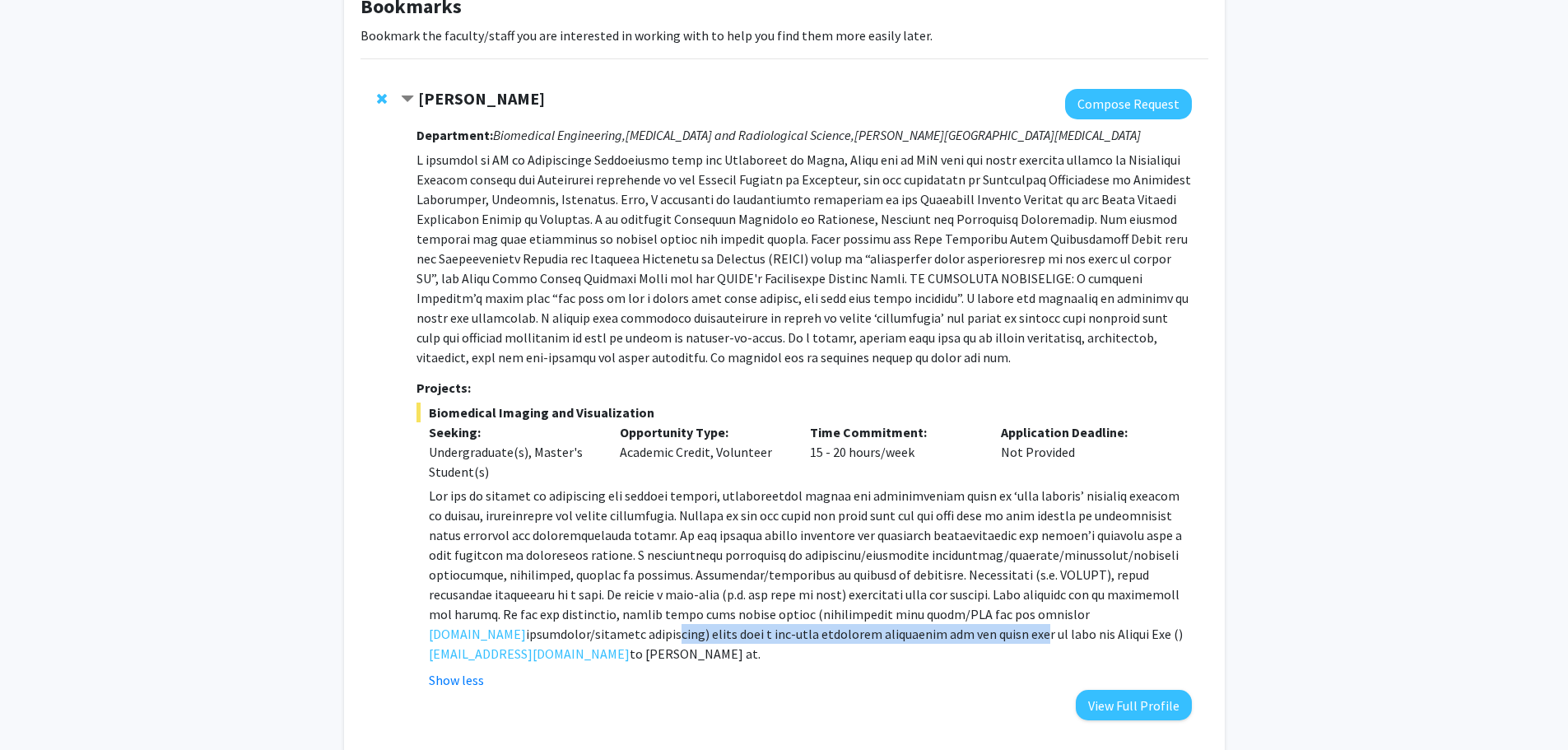
drag, startPoint x: 572, startPoint y: 636, endPoint x: 949, endPoint y: 632, distance: 377.0
click at [949, 632] on span at bounding box center [805, 564] width 754 height 155
click at [950, 630] on span at bounding box center [805, 564] width 754 height 155
click at [893, 629] on span at bounding box center [805, 564] width 754 height 155
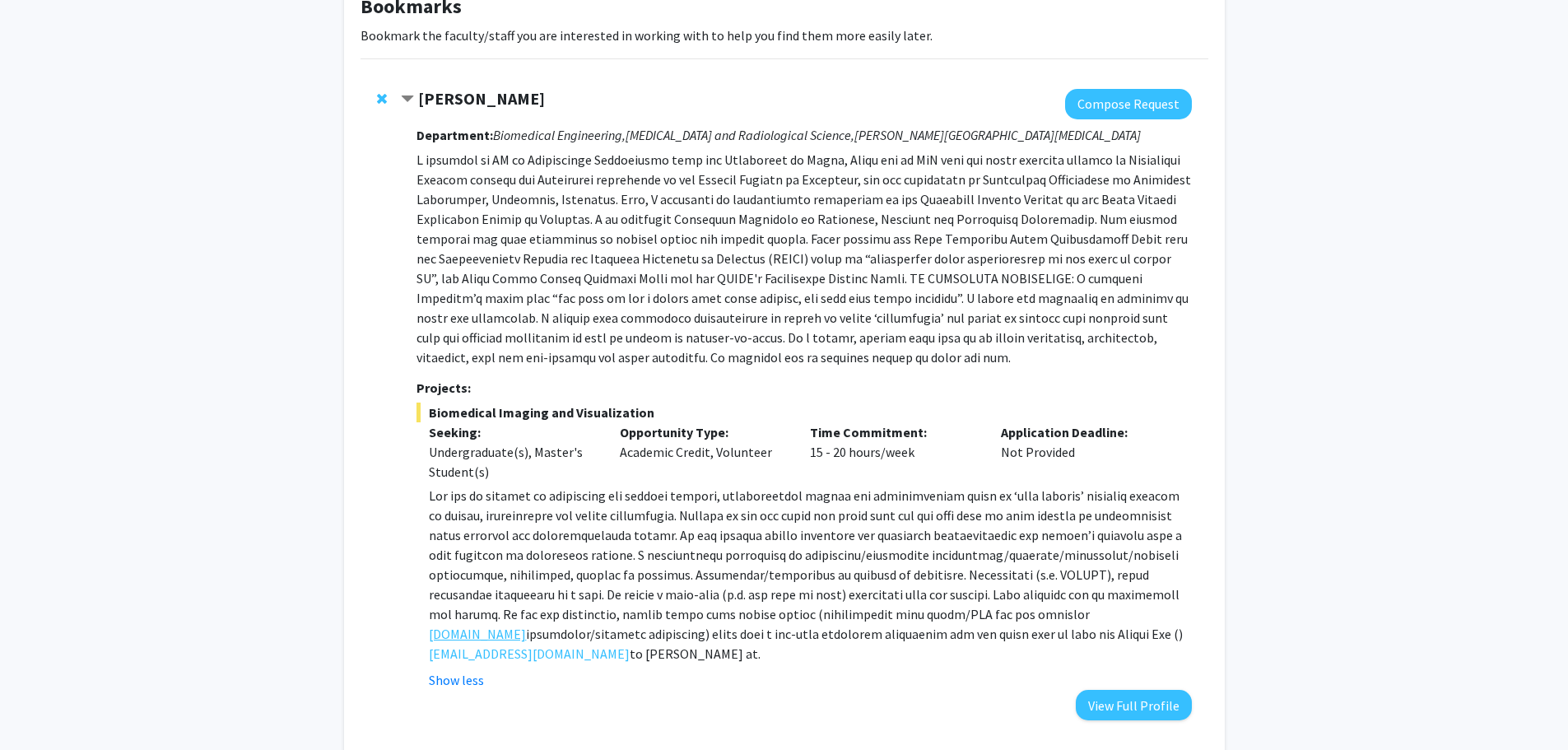
click at [491, 636] on link "[DOMAIN_NAME]" at bounding box center [478, 634] width 98 height 20
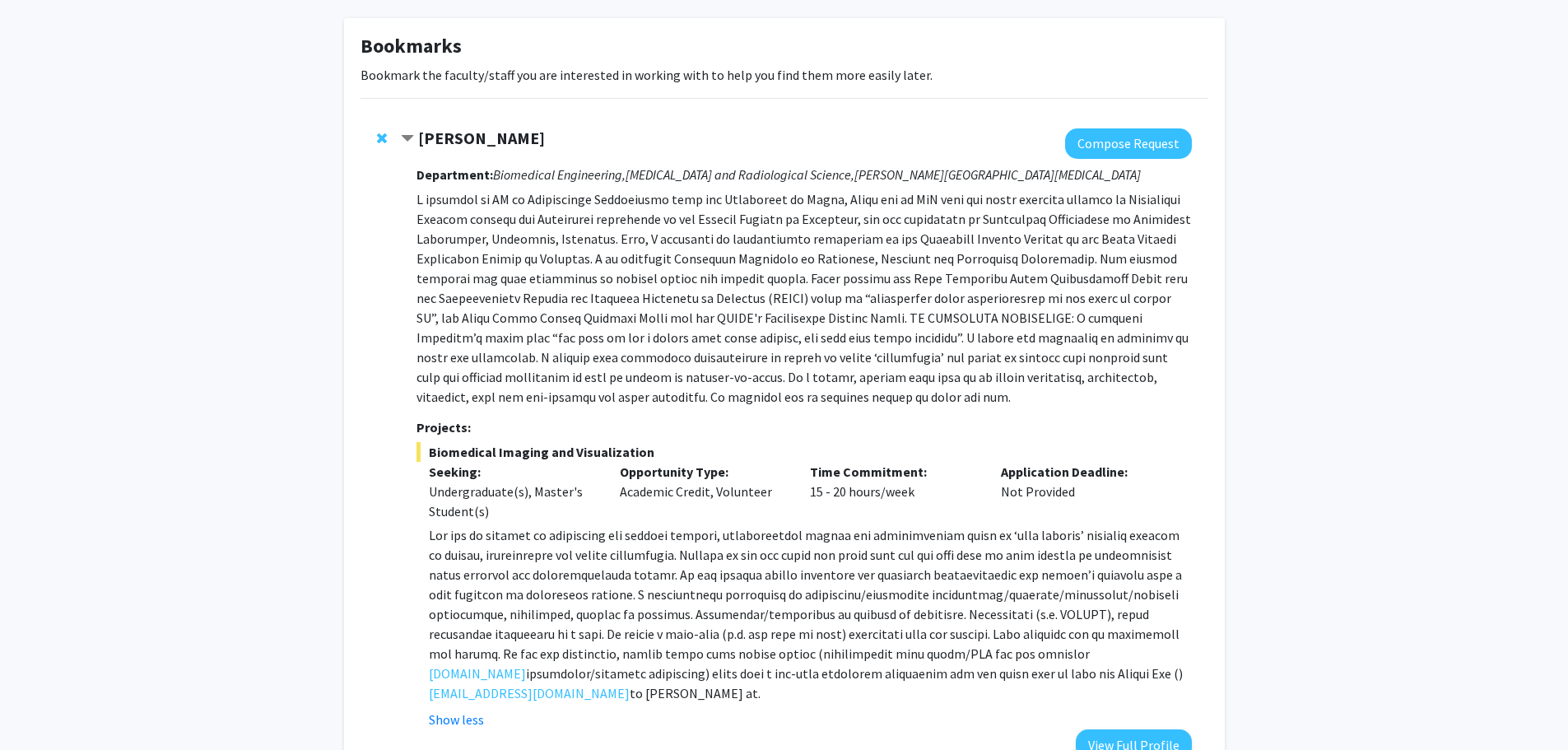
scroll to position [0, 0]
